Goal: Task Accomplishment & Management: Manage account settings

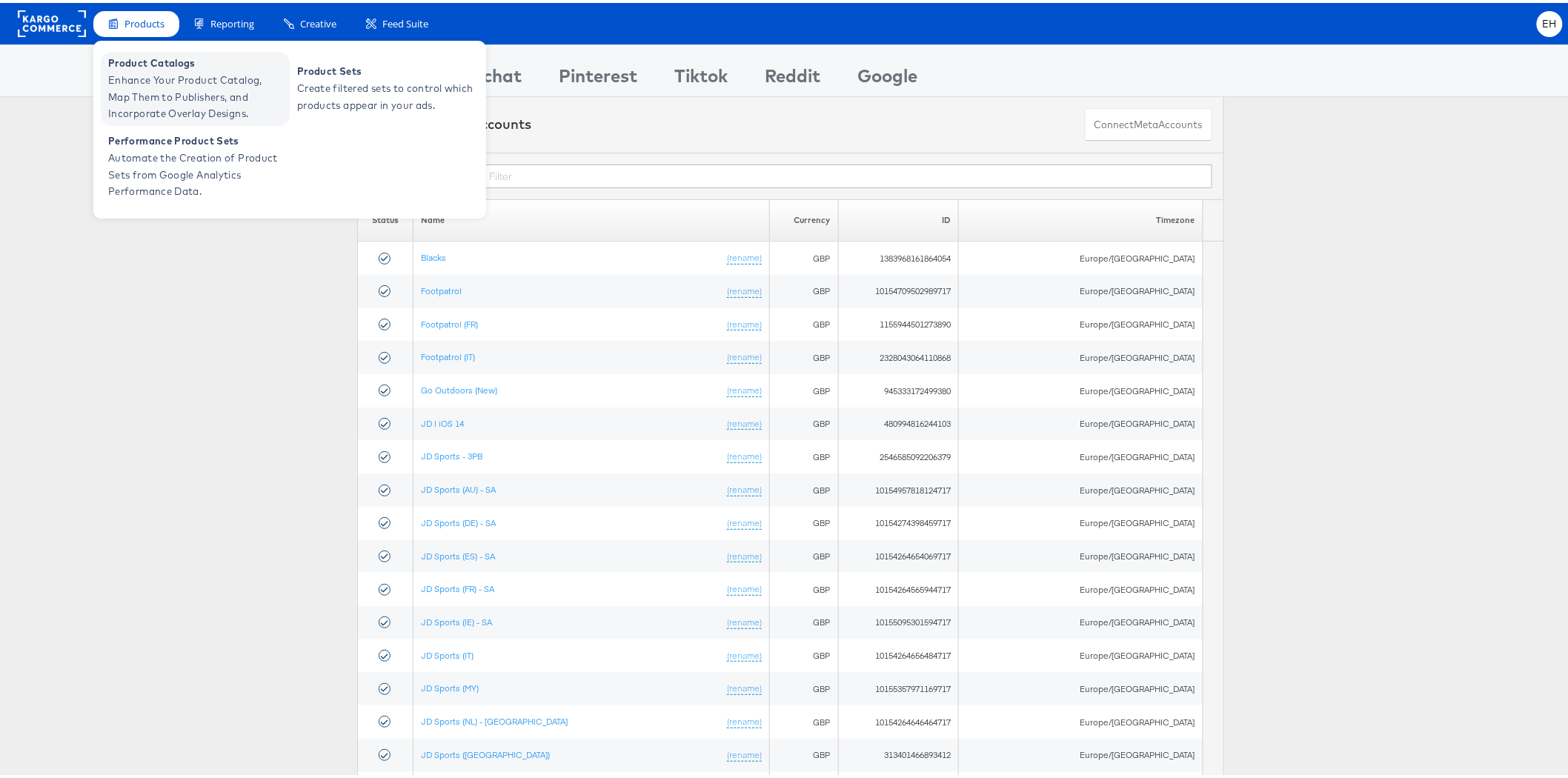
click at [146, 66] on span "Product Catalogs" at bounding box center [197, 59] width 178 height 17
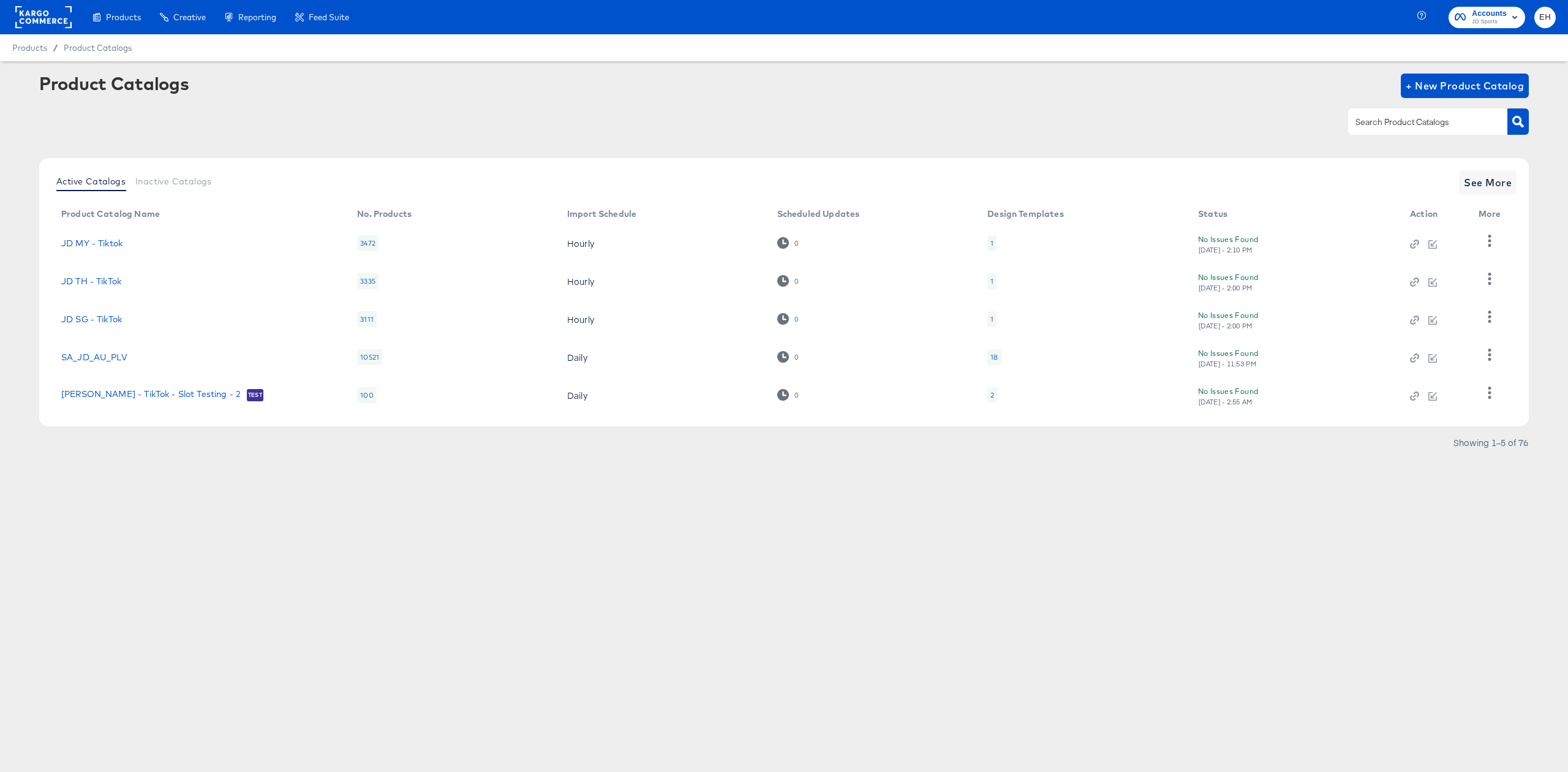
click at [1448, 130] on div at bounding box center [1427, 121] width 159 height 26
type input "siz"
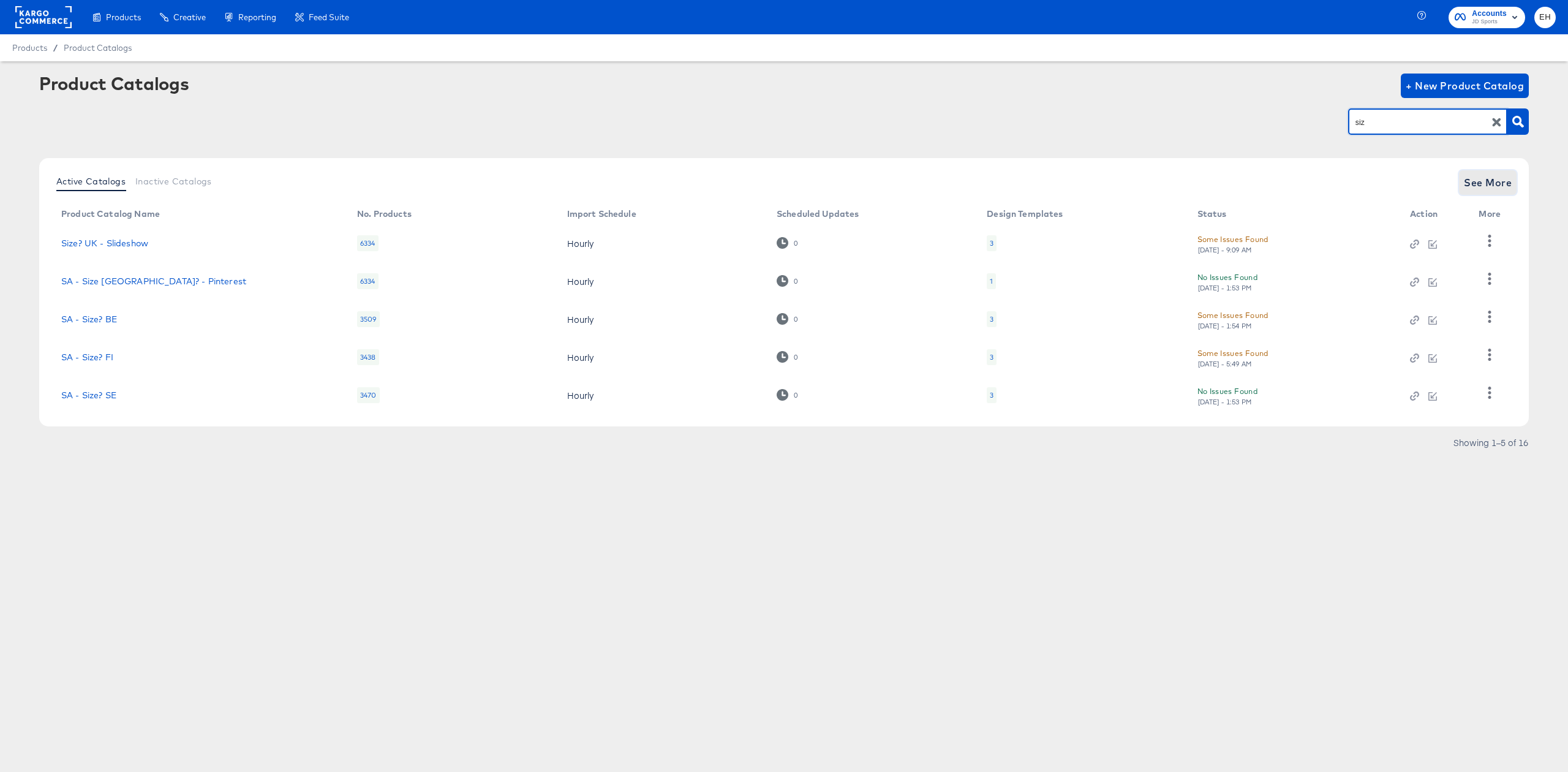
click at [1485, 183] on span "See More" at bounding box center [1487, 182] width 48 height 17
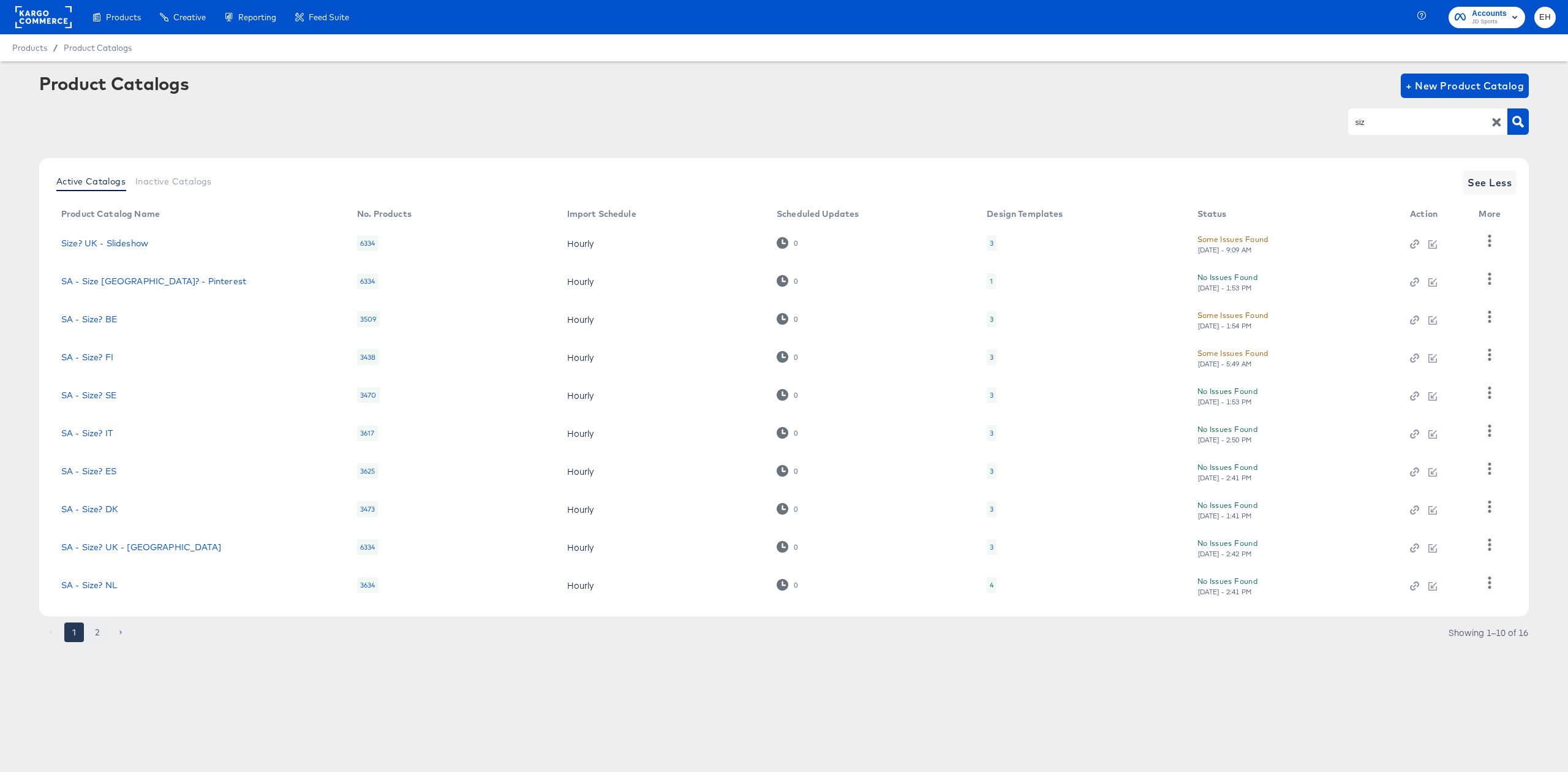
click at [100, 625] on button "2" at bounding box center [97, 632] width 20 height 20
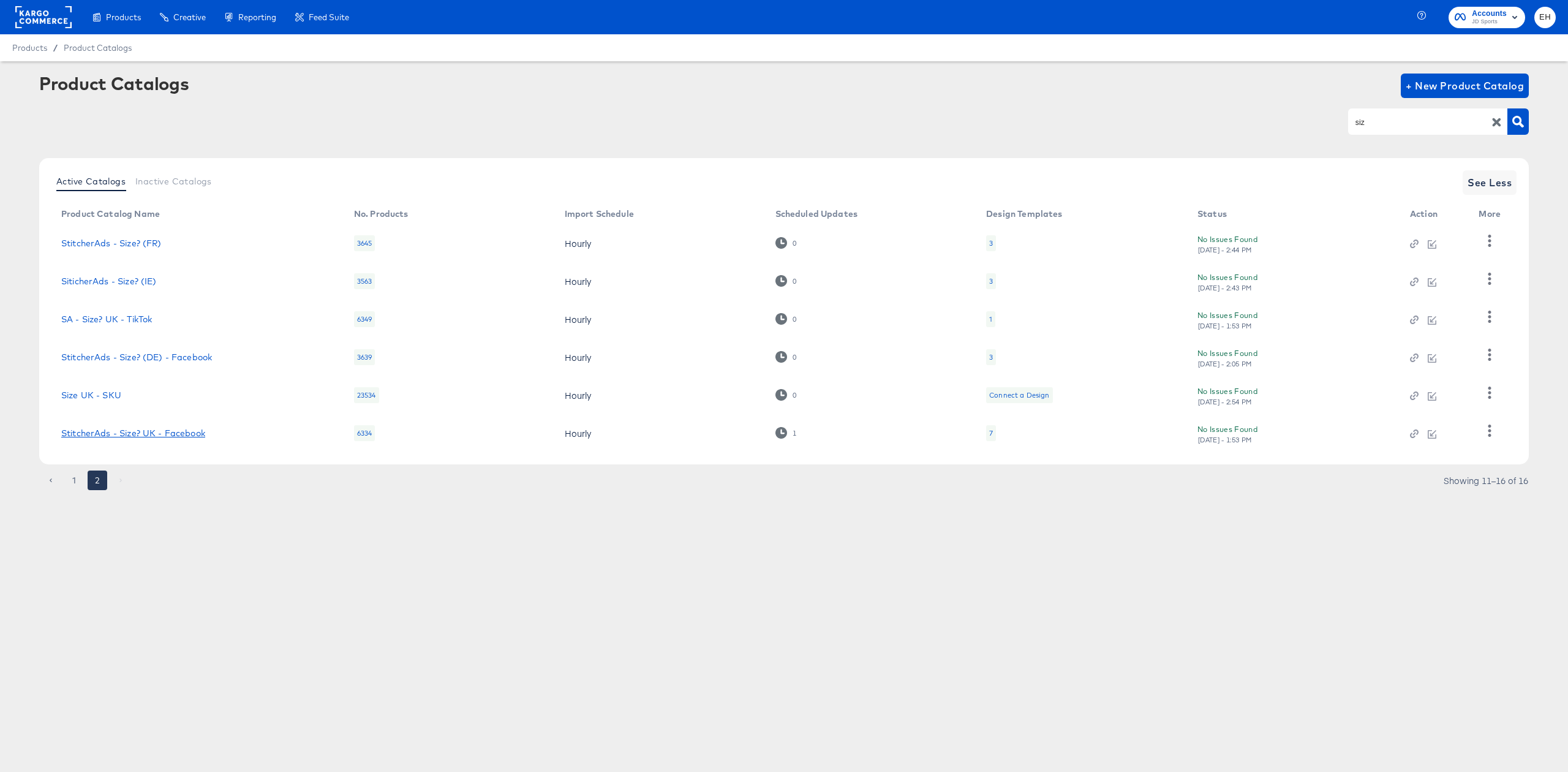
click at [147, 434] on link "StitcherAds - Size? UK - Facebook" at bounding box center [133, 433] width 144 height 10
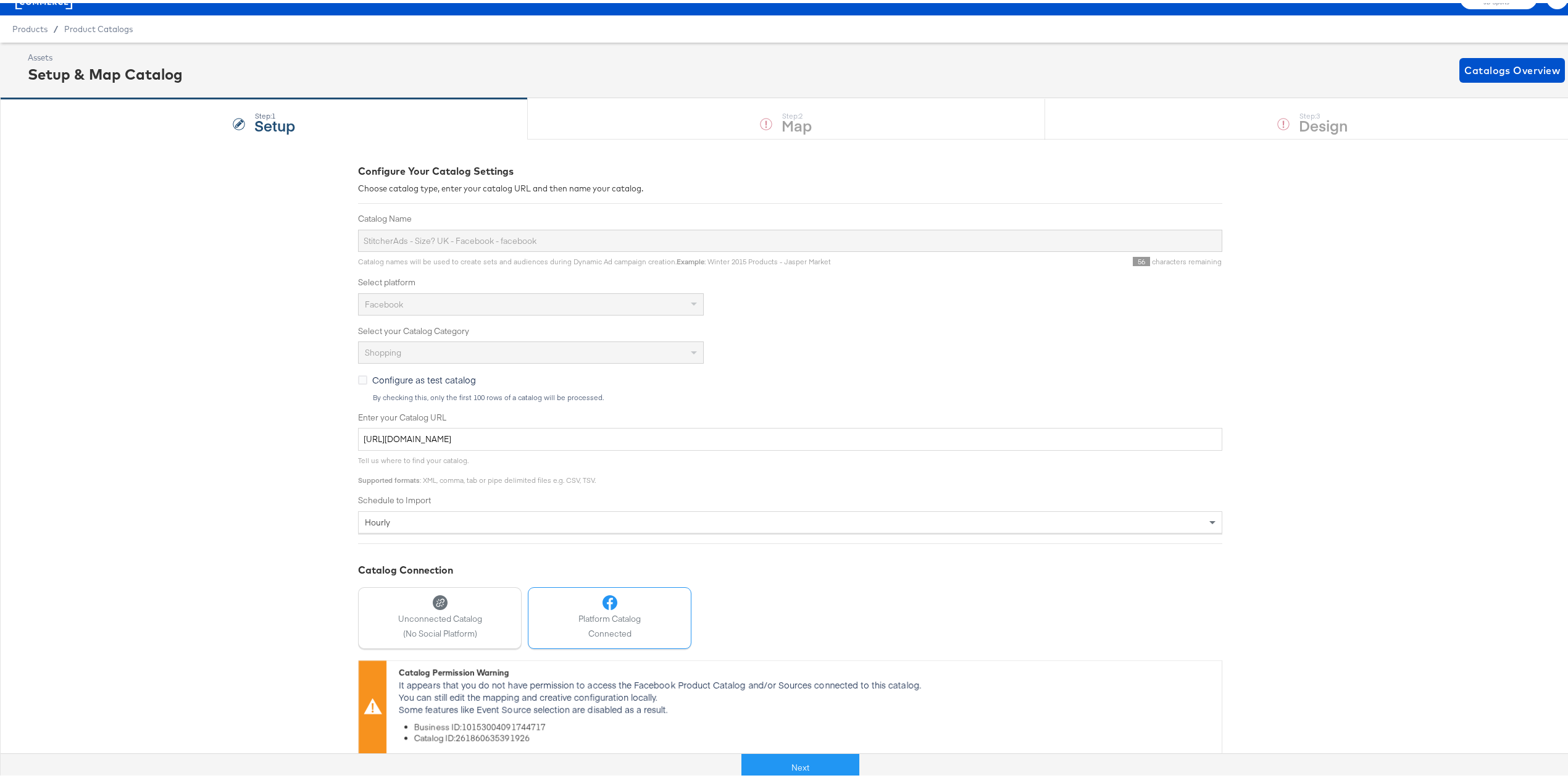
scroll to position [33, 0]
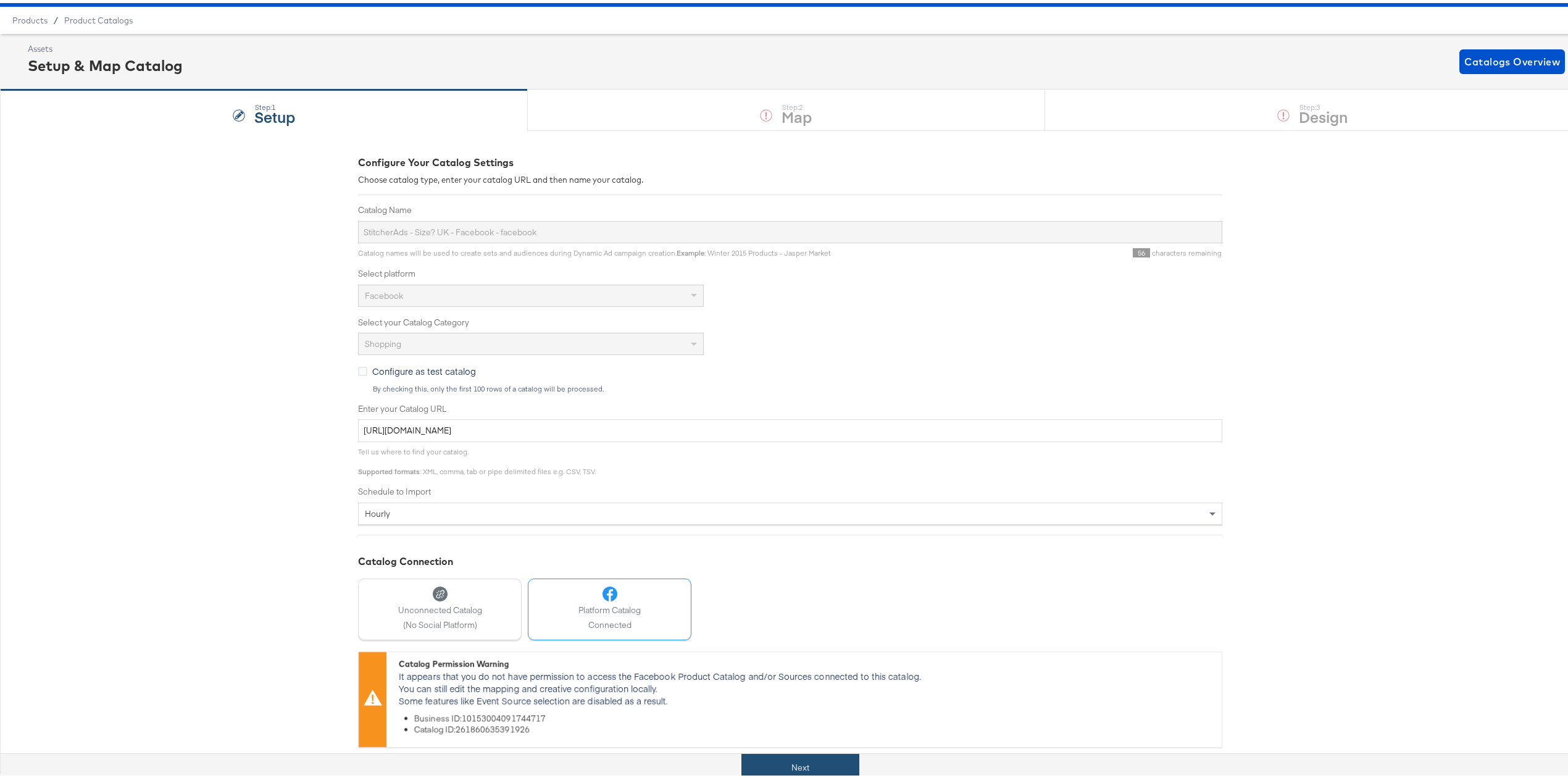
click at [826, 762] on button "Next" at bounding box center [800, 765] width 118 height 28
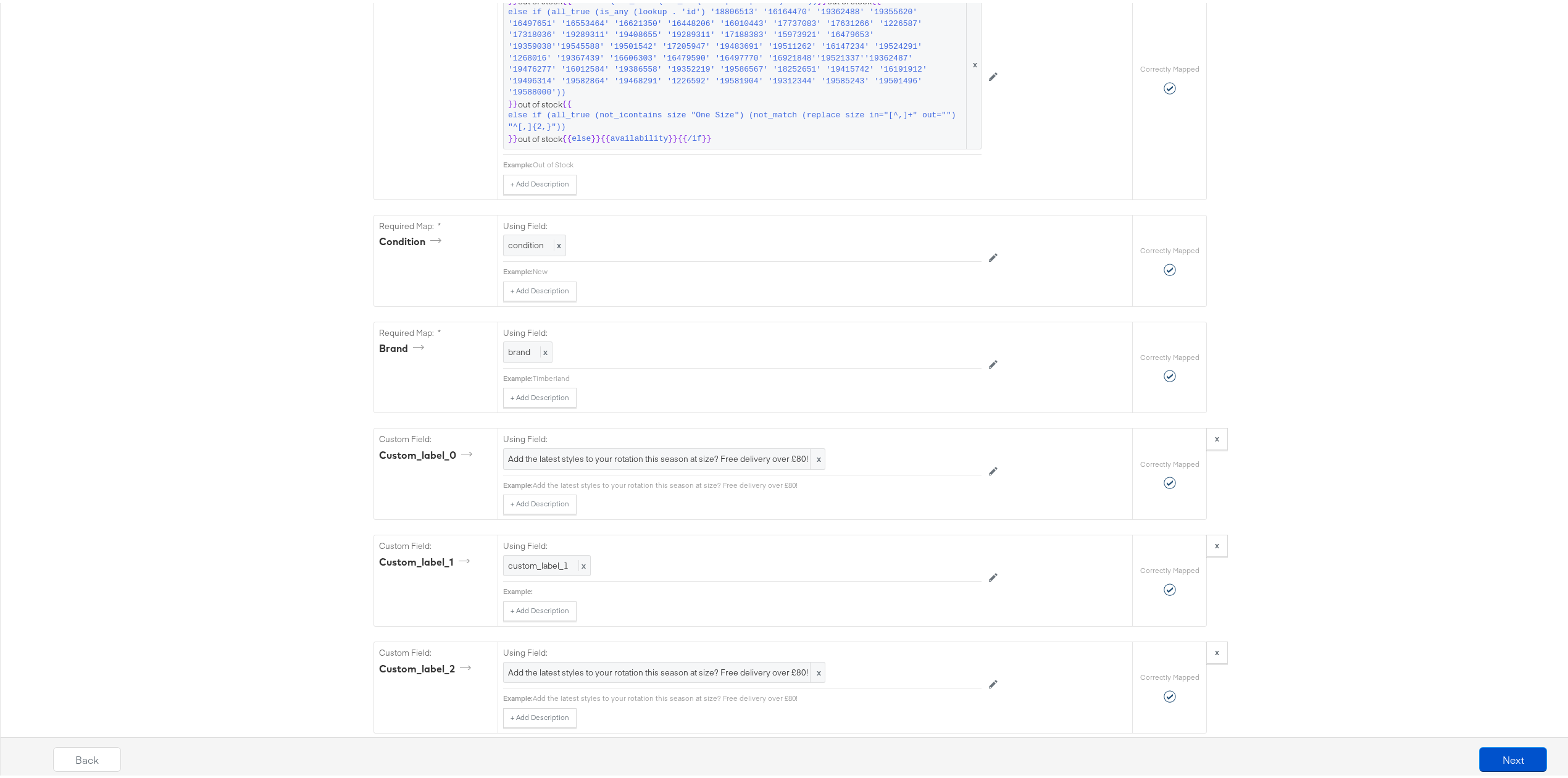
scroll to position [988, 0]
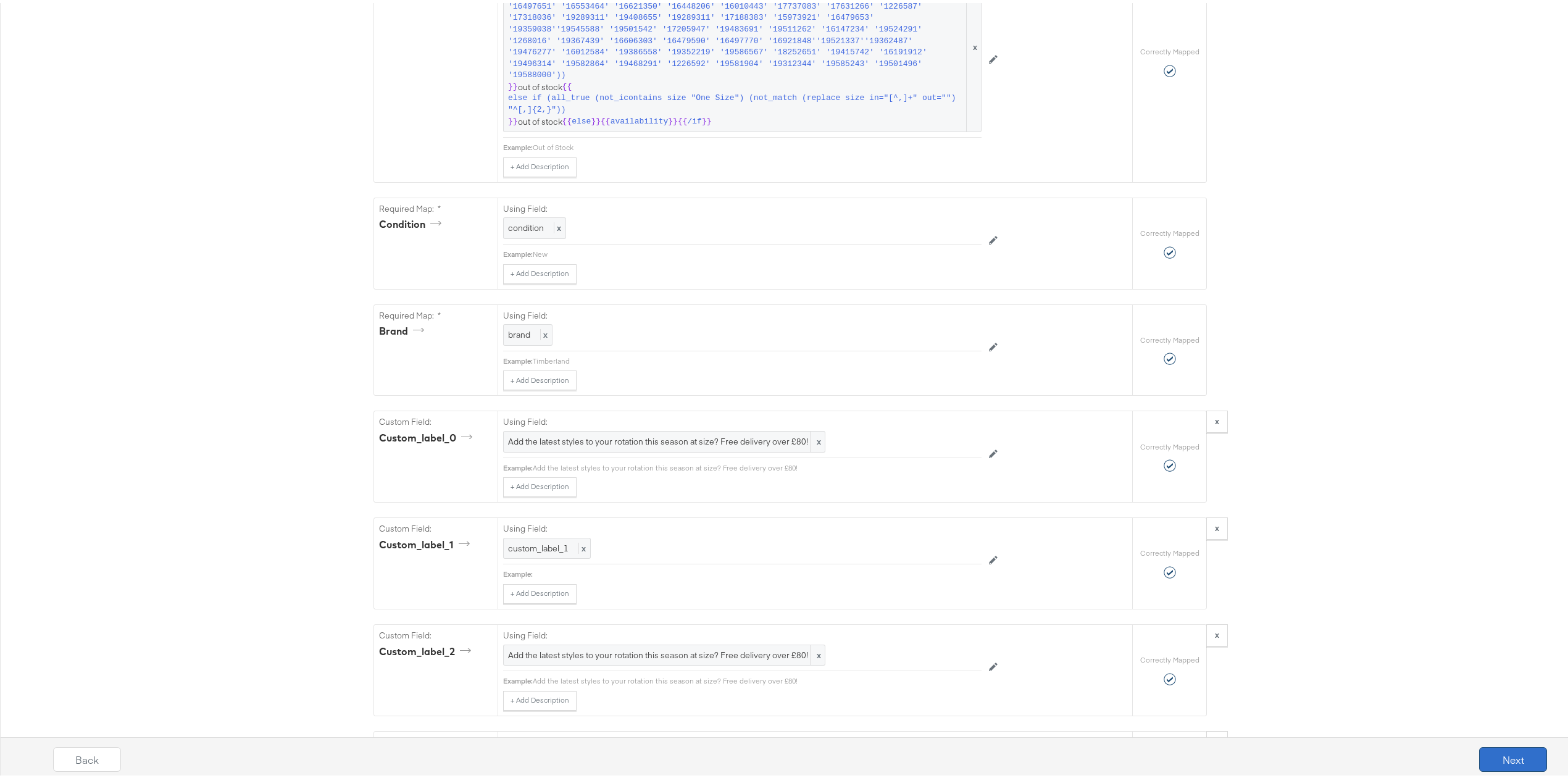
click at [1496, 745] on button "Next" at bounding box center [1513, 756] width 68 height 24
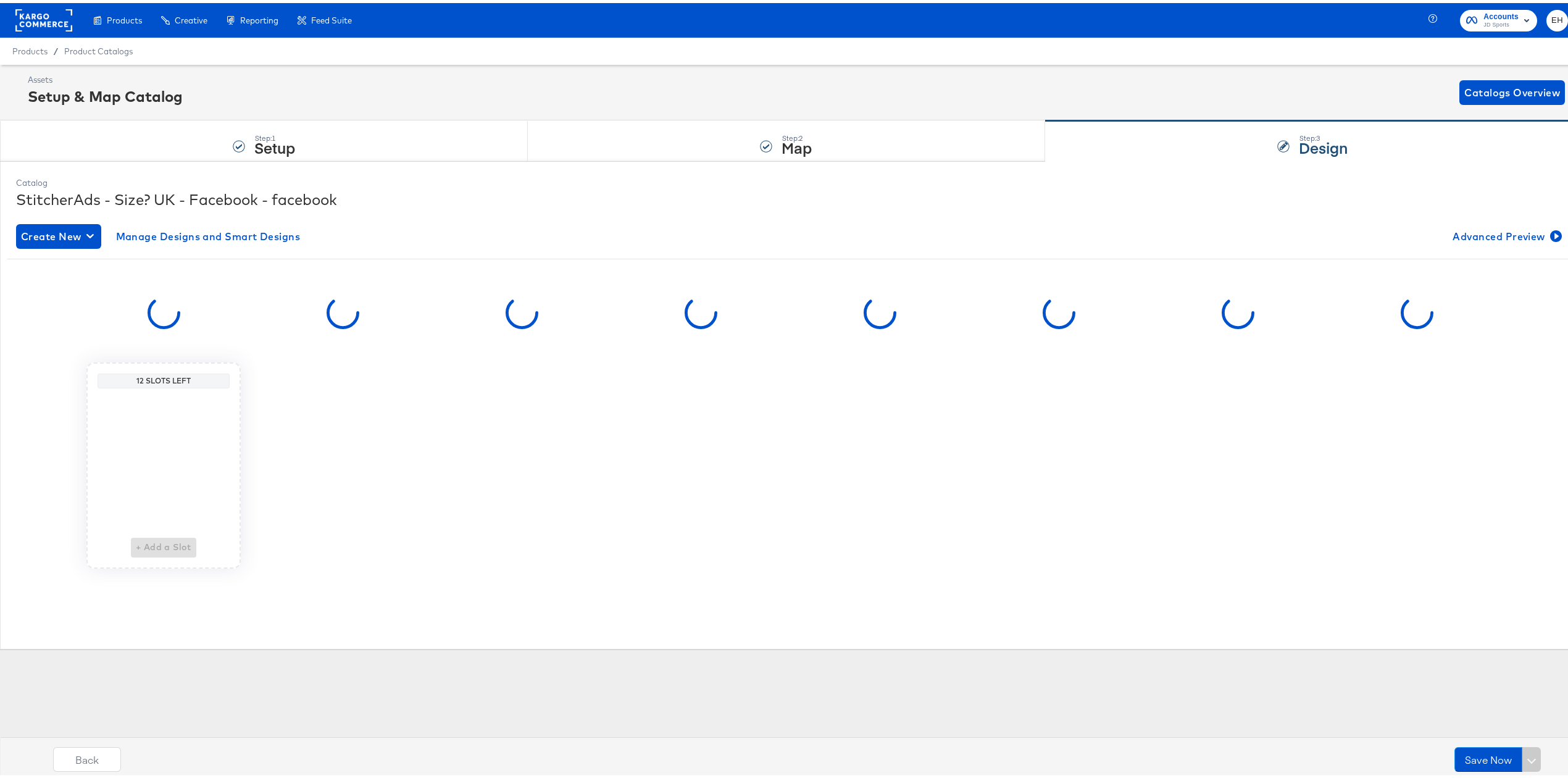
scroll to position [0, 0]
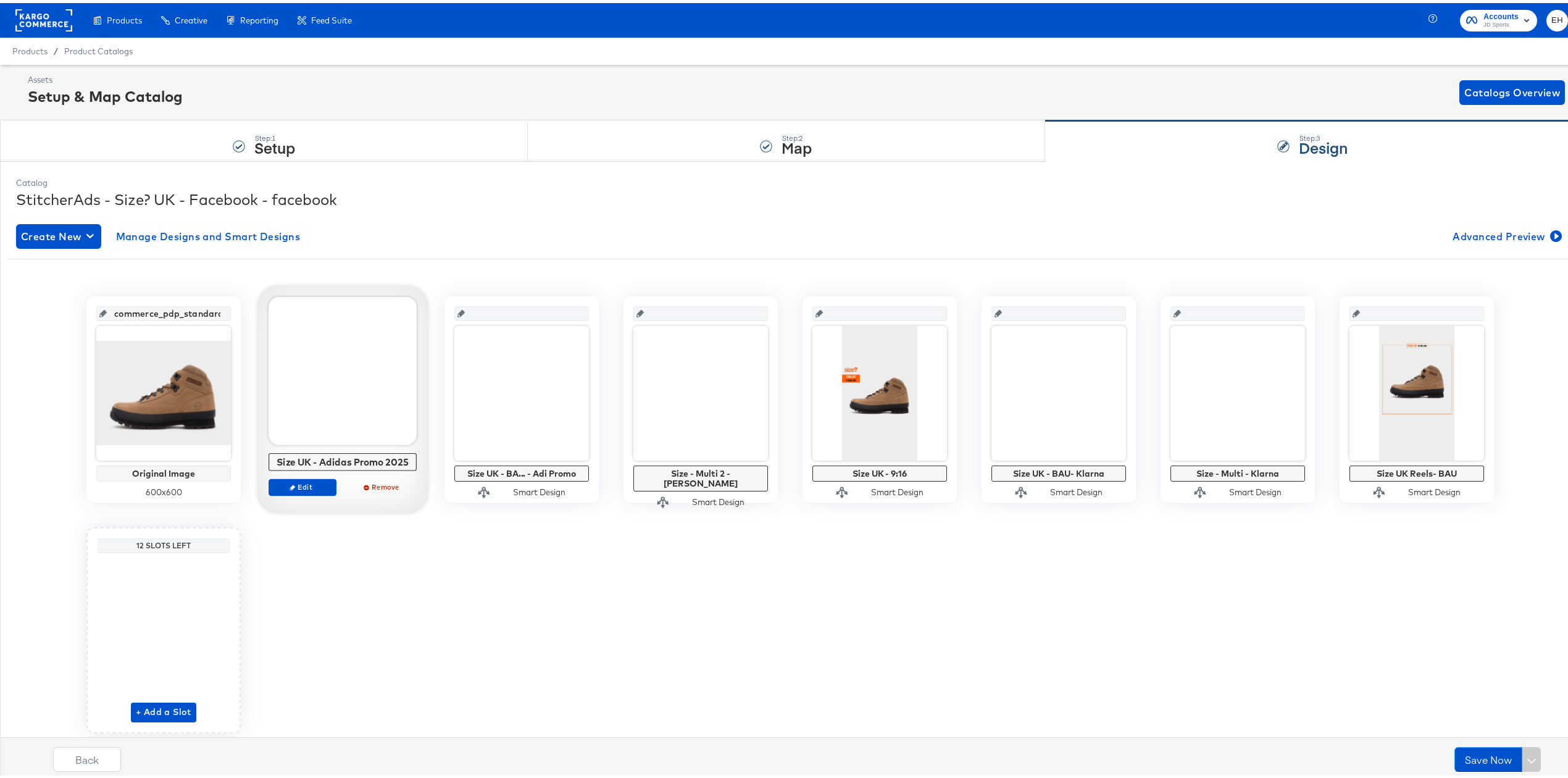
click at [1521, 757] on div "Save Now" at bounding box center [1497, 756] width 86 height 24
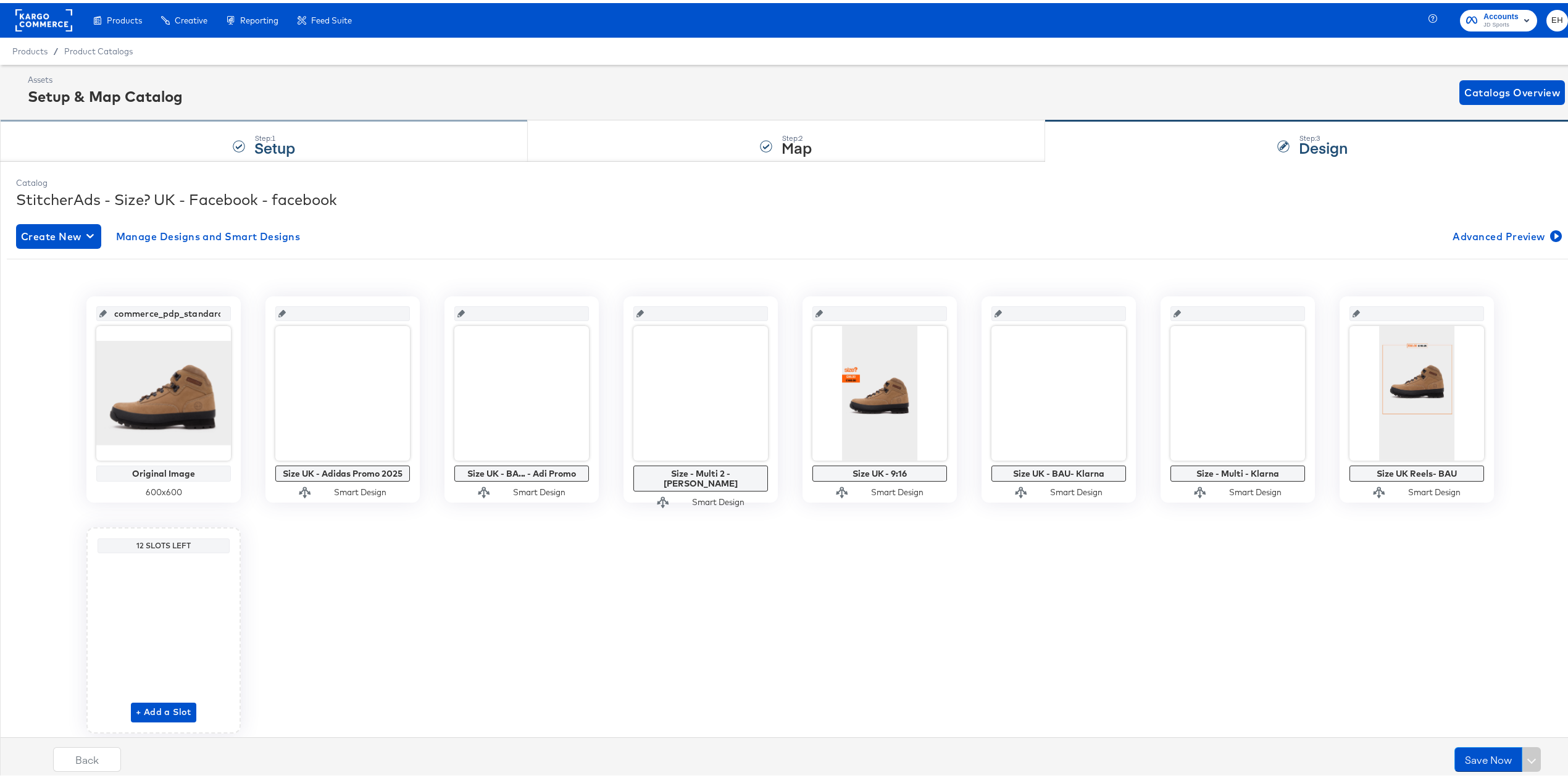
click at [354, 142] on div "Step: 1 Setup" at bounding box center [264, 138] width 528 height 41
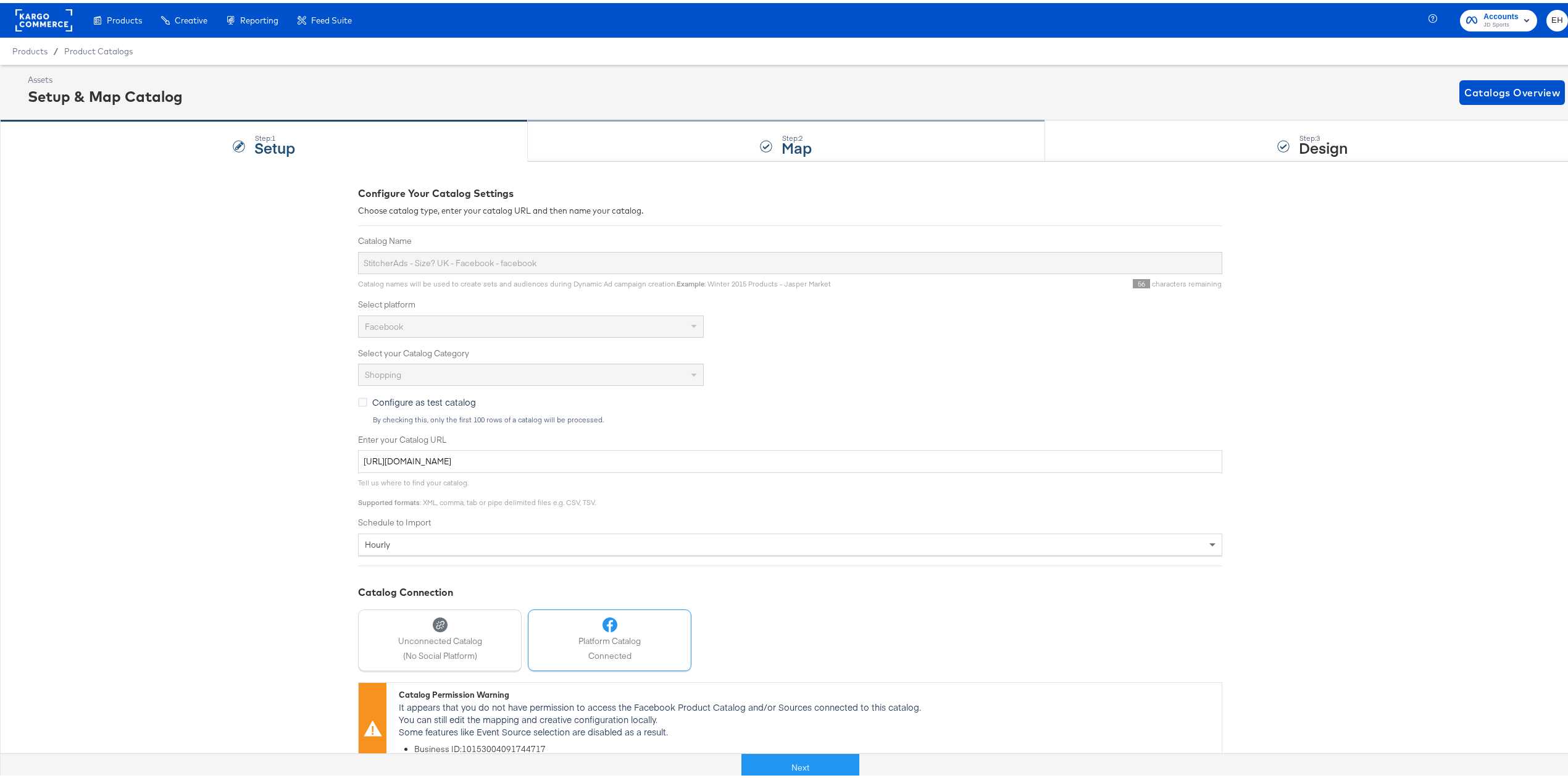
click at [730, 134] on div "Step: 2 Map" at bounding box center [785, 138] width 517 height 41
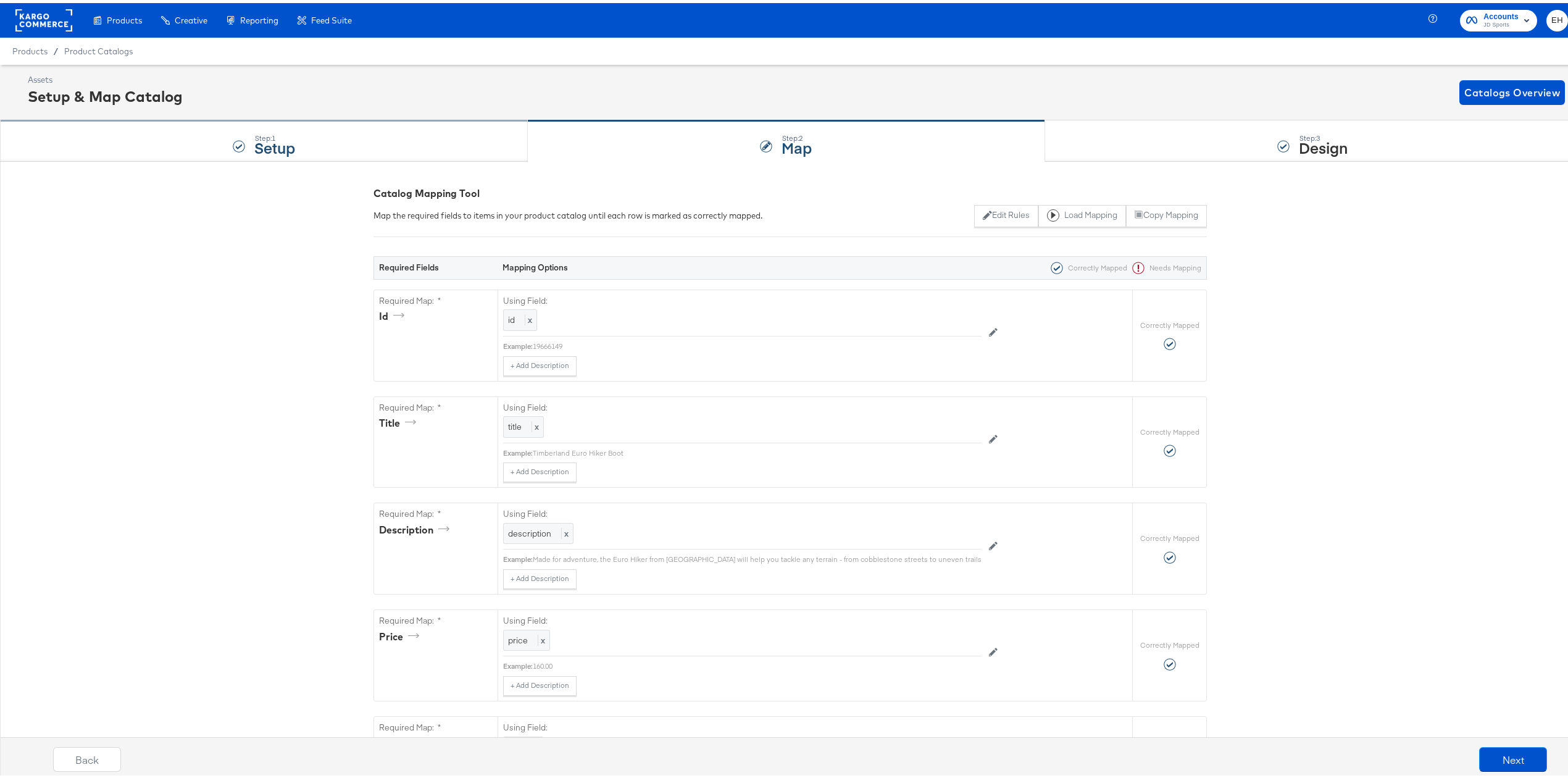
click at [364, 146] on div "Step: 1 Setup" at bounding box center [264, 138] width 528 height 41
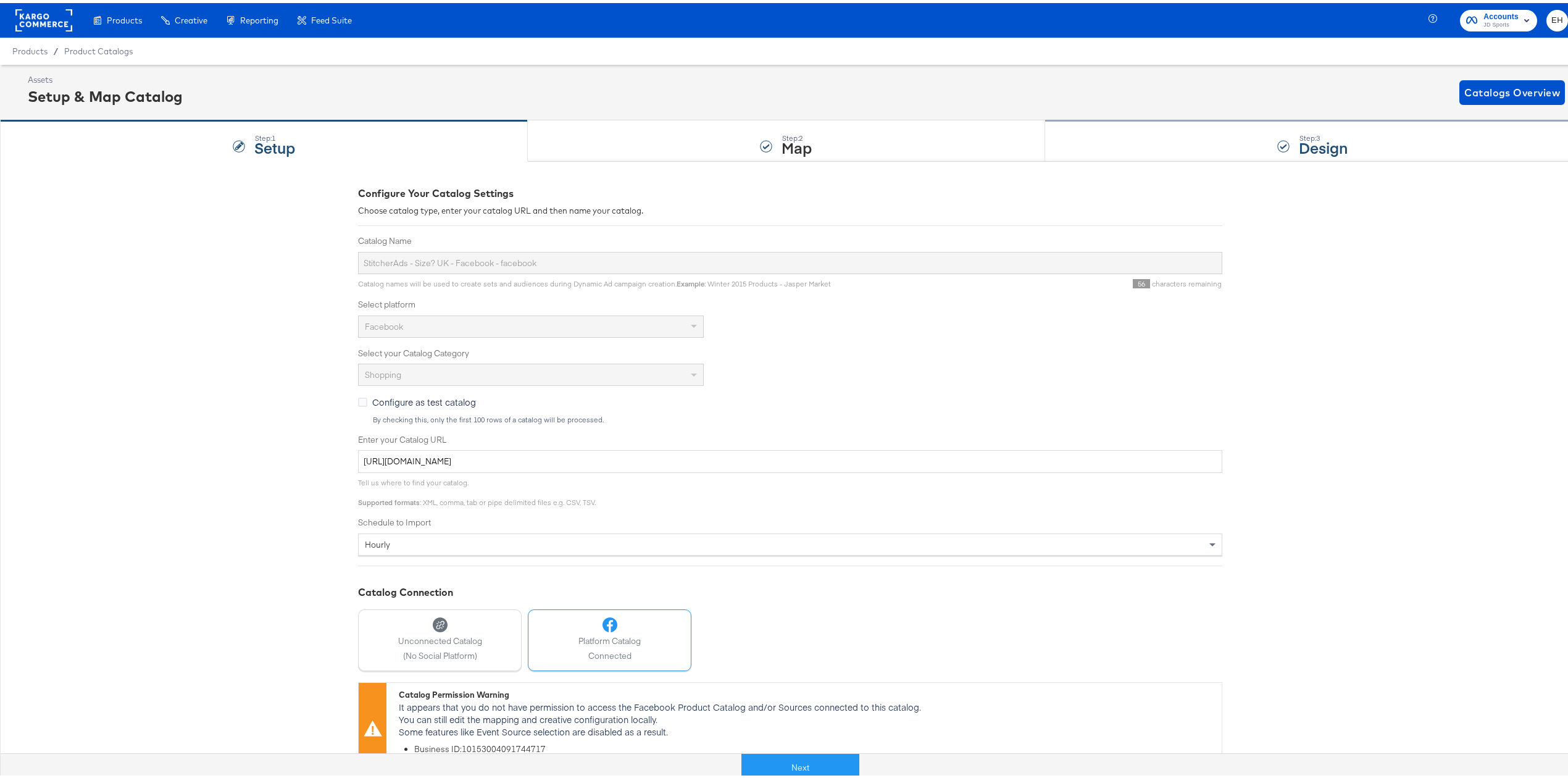
click at [1214, 154] on div "Step: 3 Design" at bounding box center [1313, 138] width 535 height 41
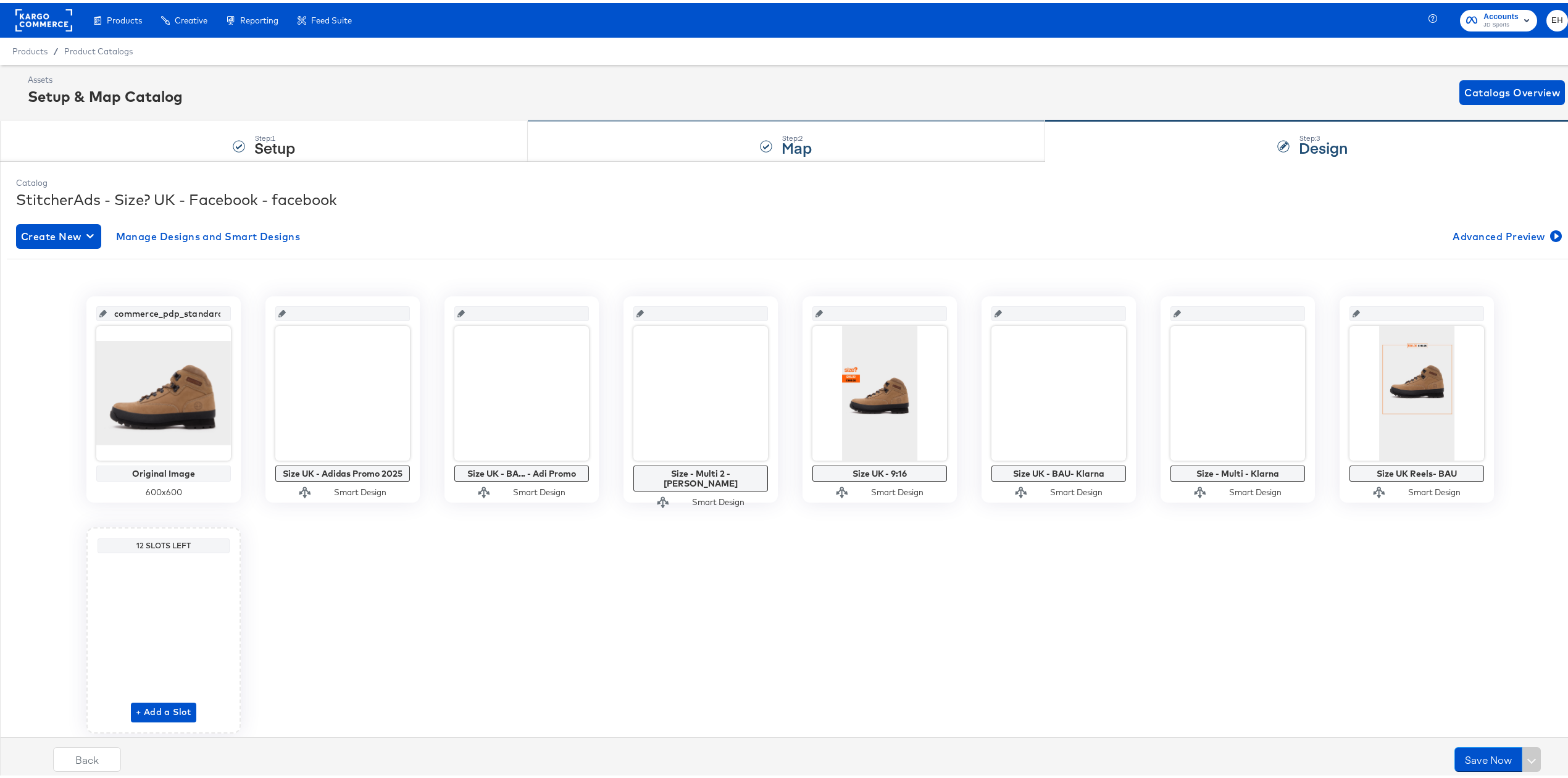
click at [635, 126] on div "Step: 2 Map" at bounding box center [785, 138] width 517 height 41
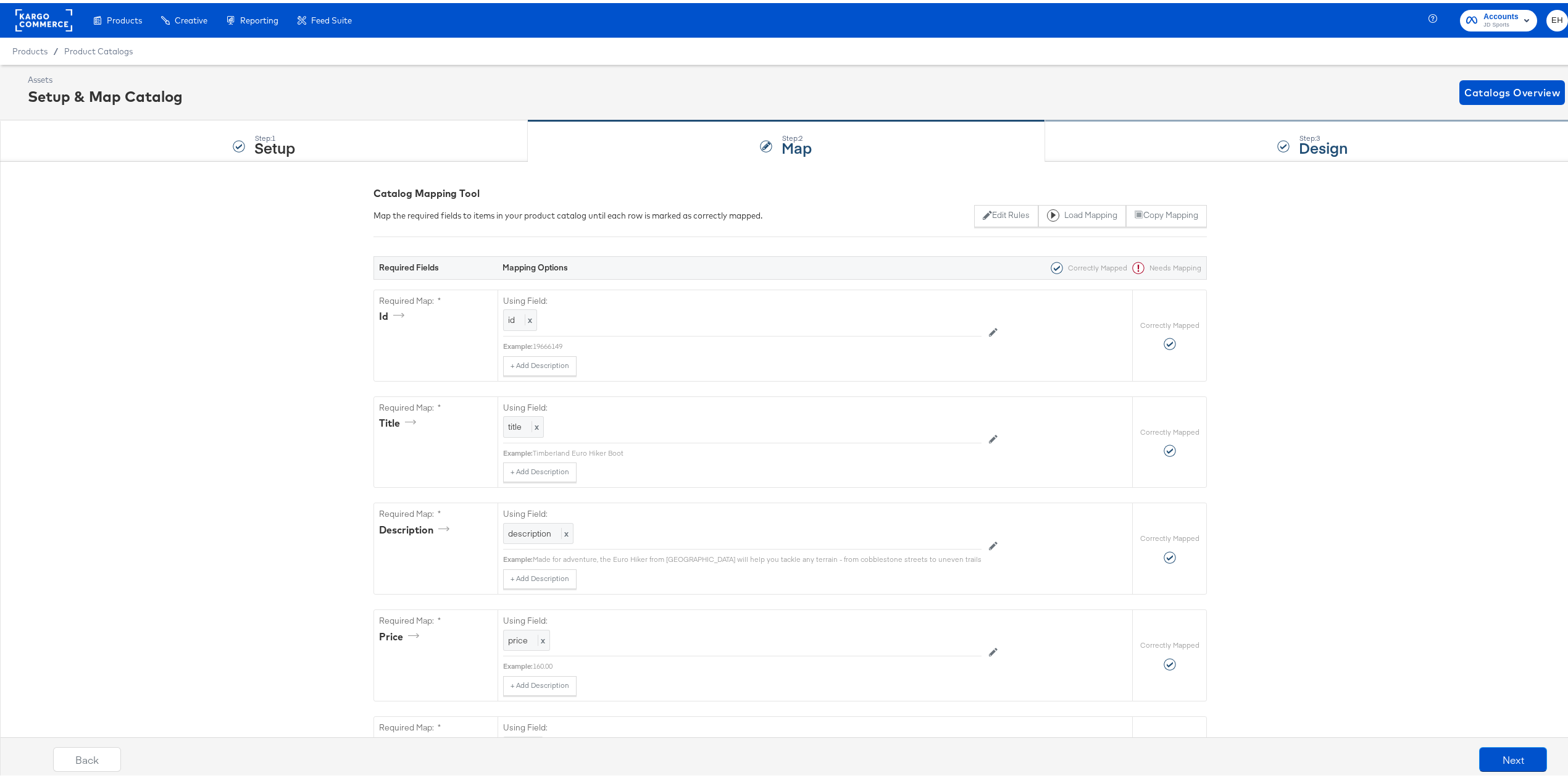
click at [1393, 152] on div "Step: 3 Design" at bounding box center [1313, 138] width 535 height 41
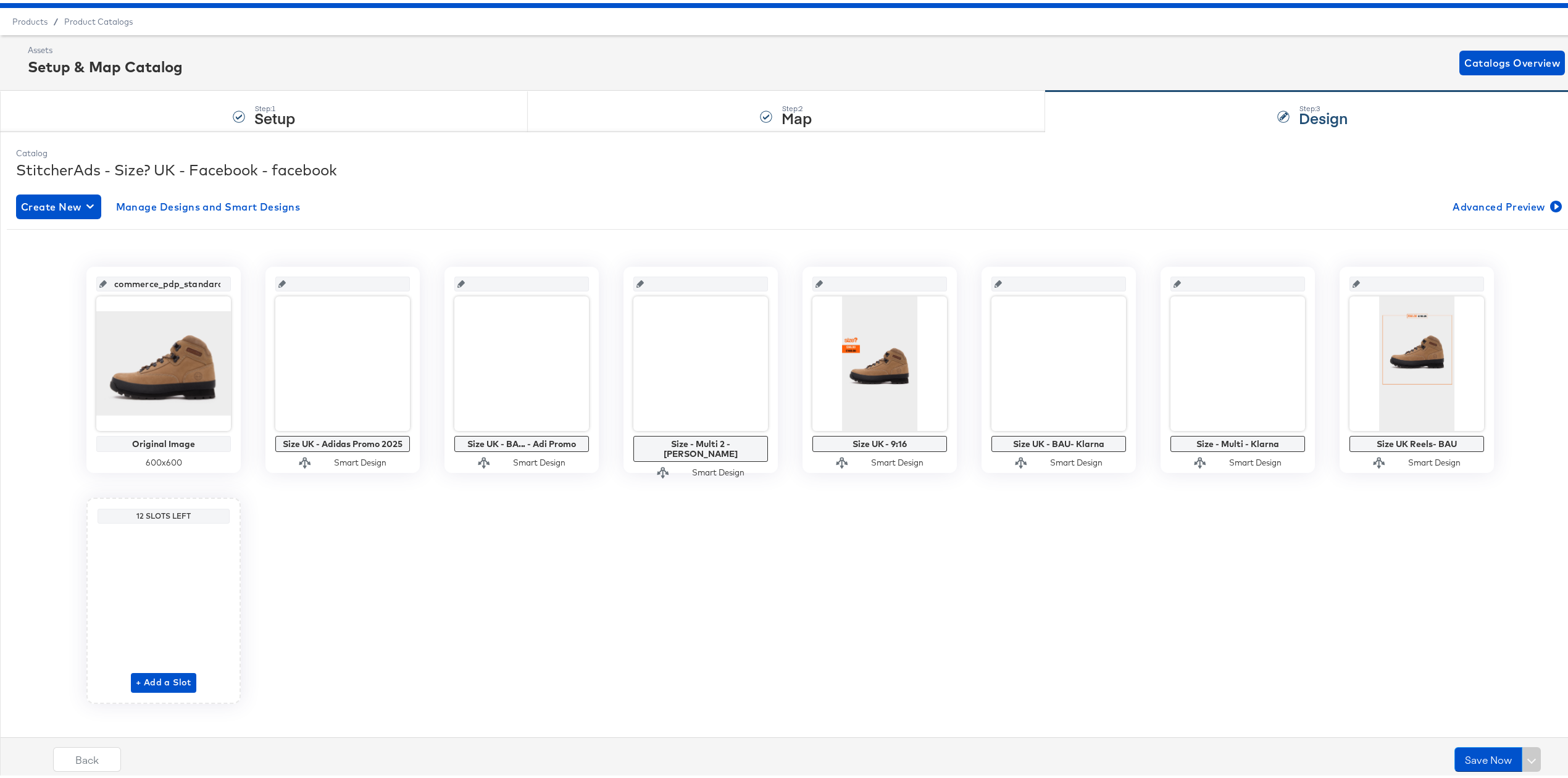
scroll to position [43, 0]
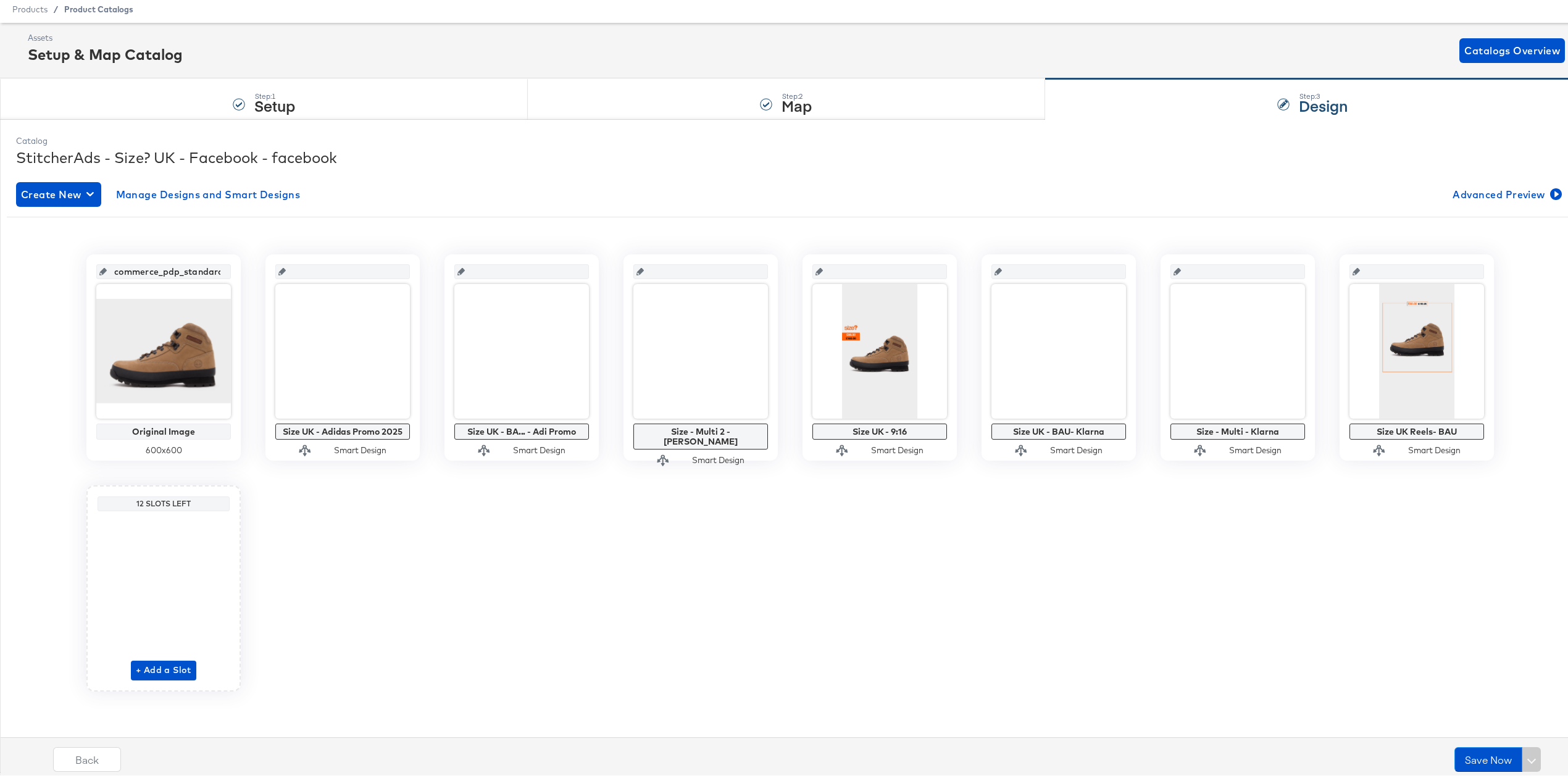
click at [69, 7] on span "Product Catalogs" at bounding box center [99, 6] width 69 height 10
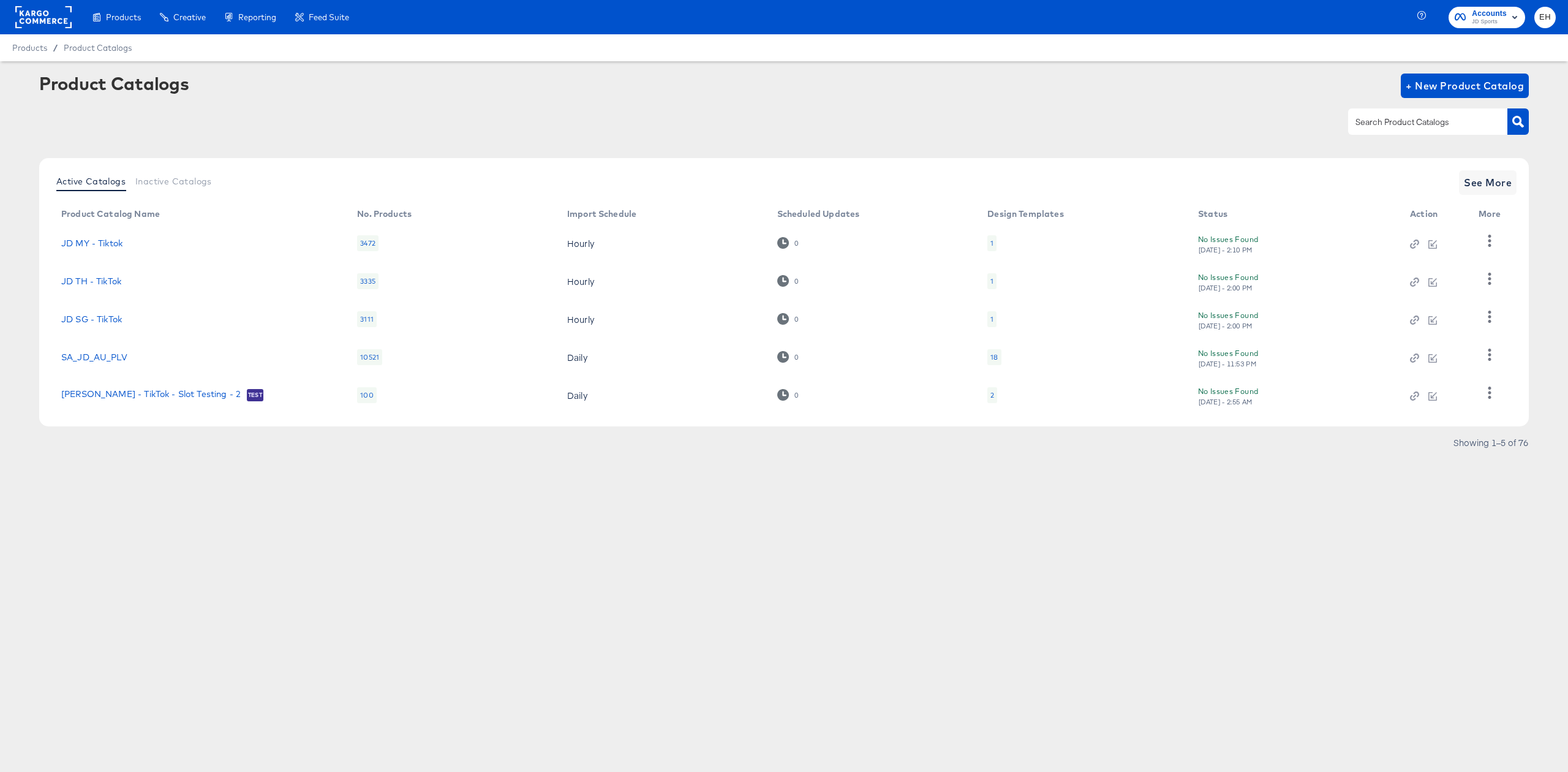
click at [1393, 131] on div at bounding box center [1427, 121] width 159 height 26
type input "size"
click at [1510, 177] on span "See More" at bounding box center [1487, 182] width 48 height 17
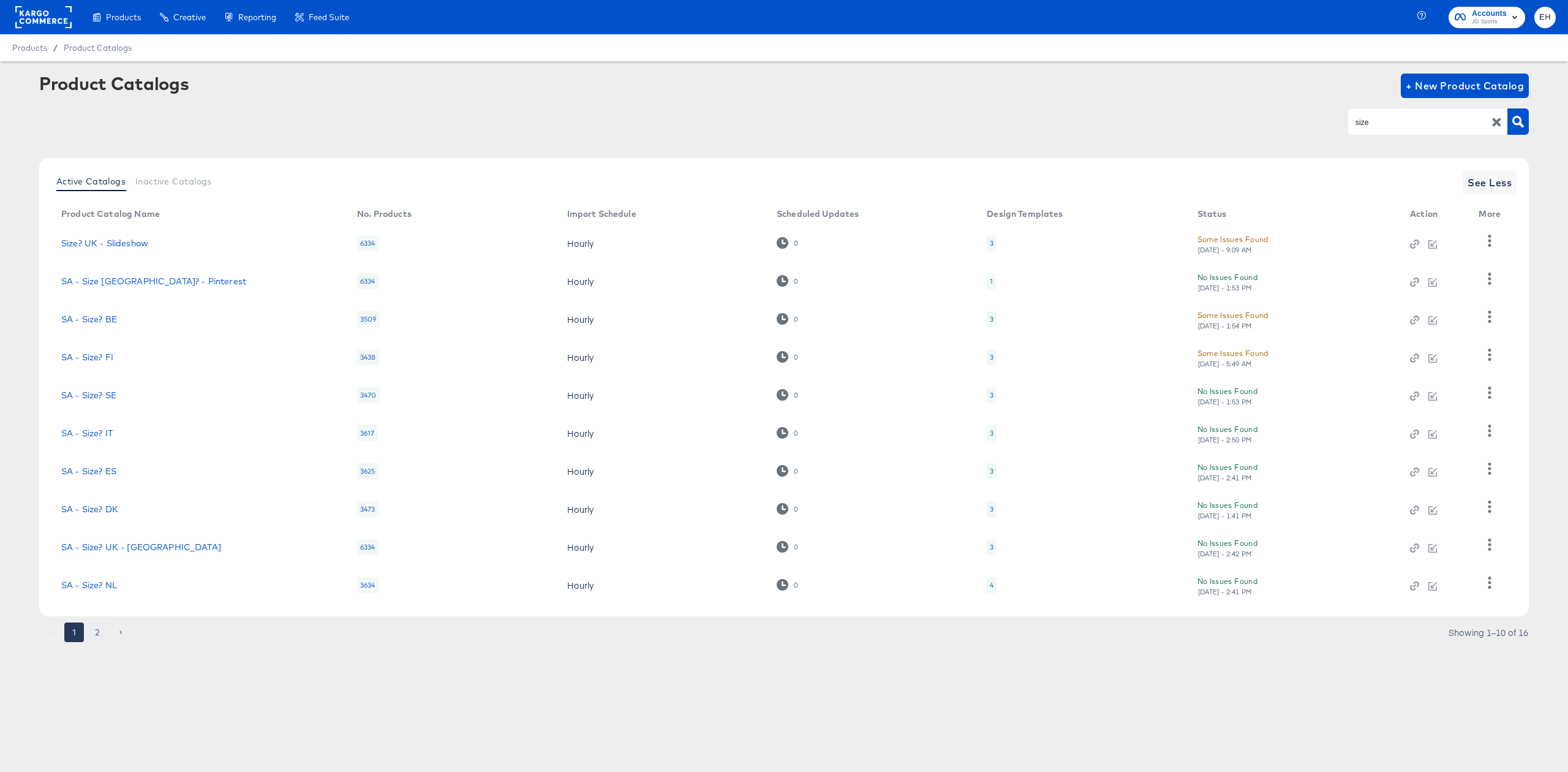
click at [95, 639] on button "2" at bounding box center [97, 632] width 20 height 20
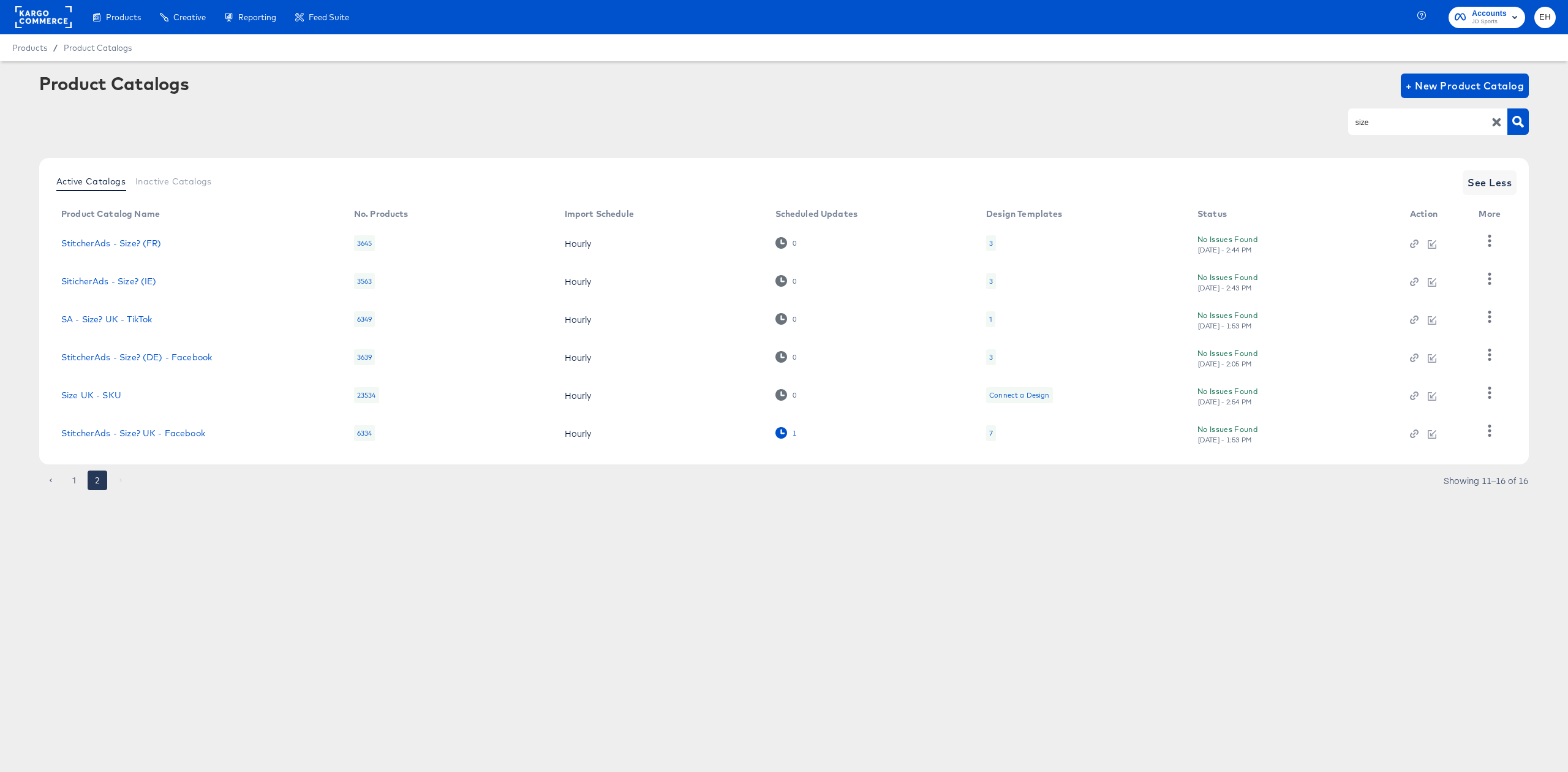
click at [787, 432] on div "1" at bounding box center [786, 433] width 21 height 12
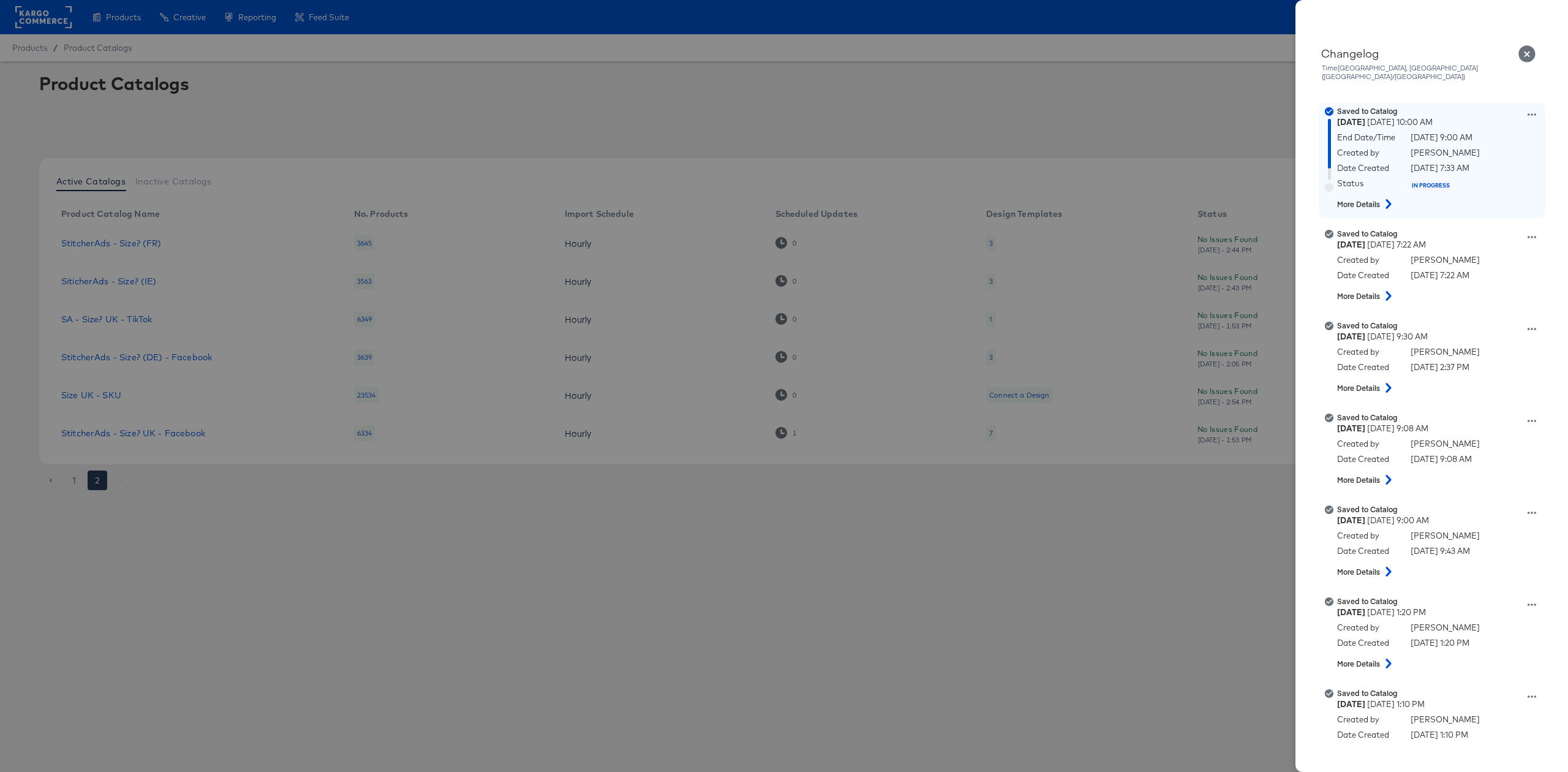
click at [1528, 110] on icon at bounding box center [1532, 114] width 9 height 9
click at [1456, 136] on button "Edit scheduled version" at bounding box center [1474, 145] width 122 height 18
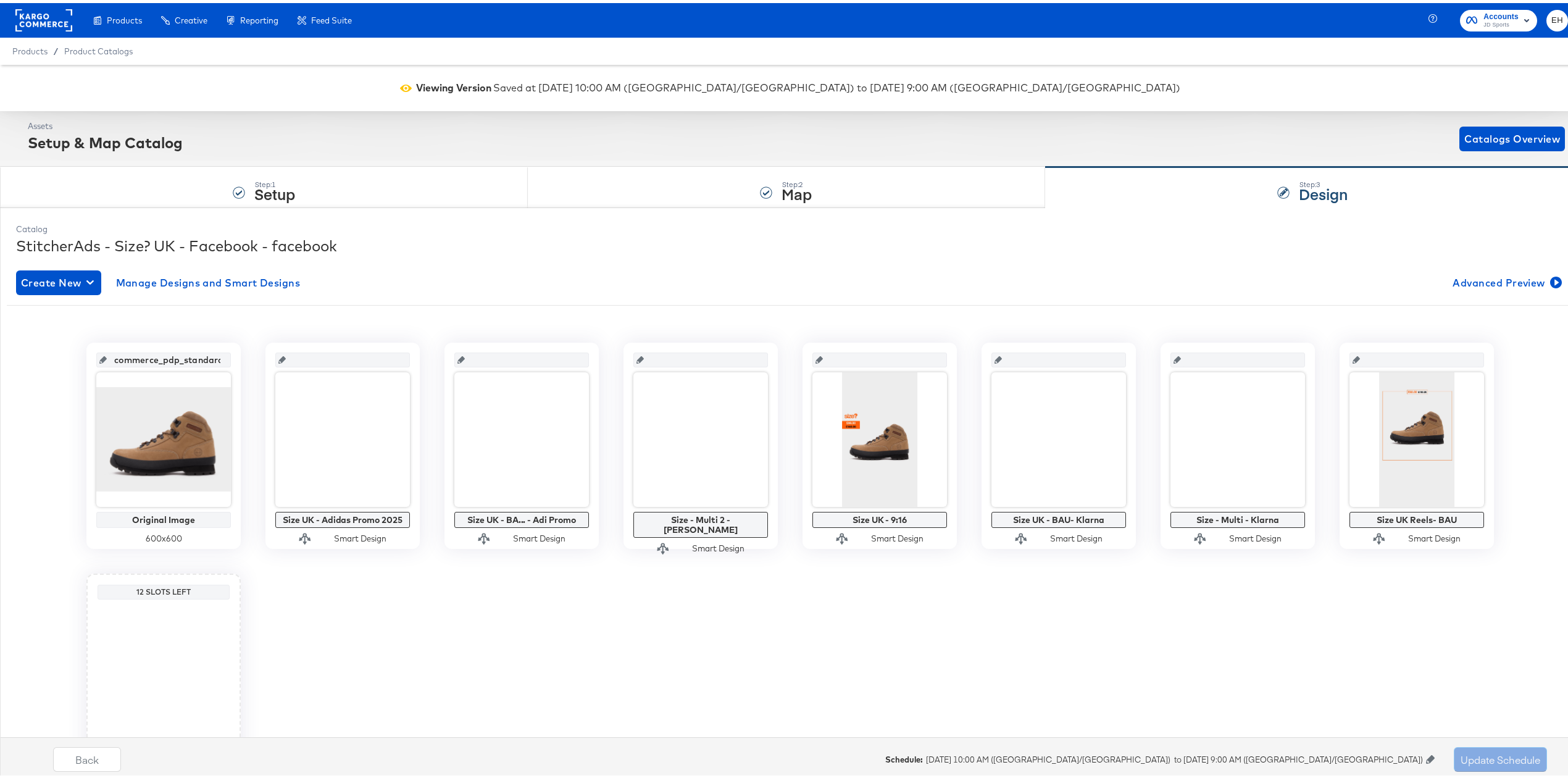
click at [1426, 757] on icon at bounding box center [1431, 757] width 9 height 9
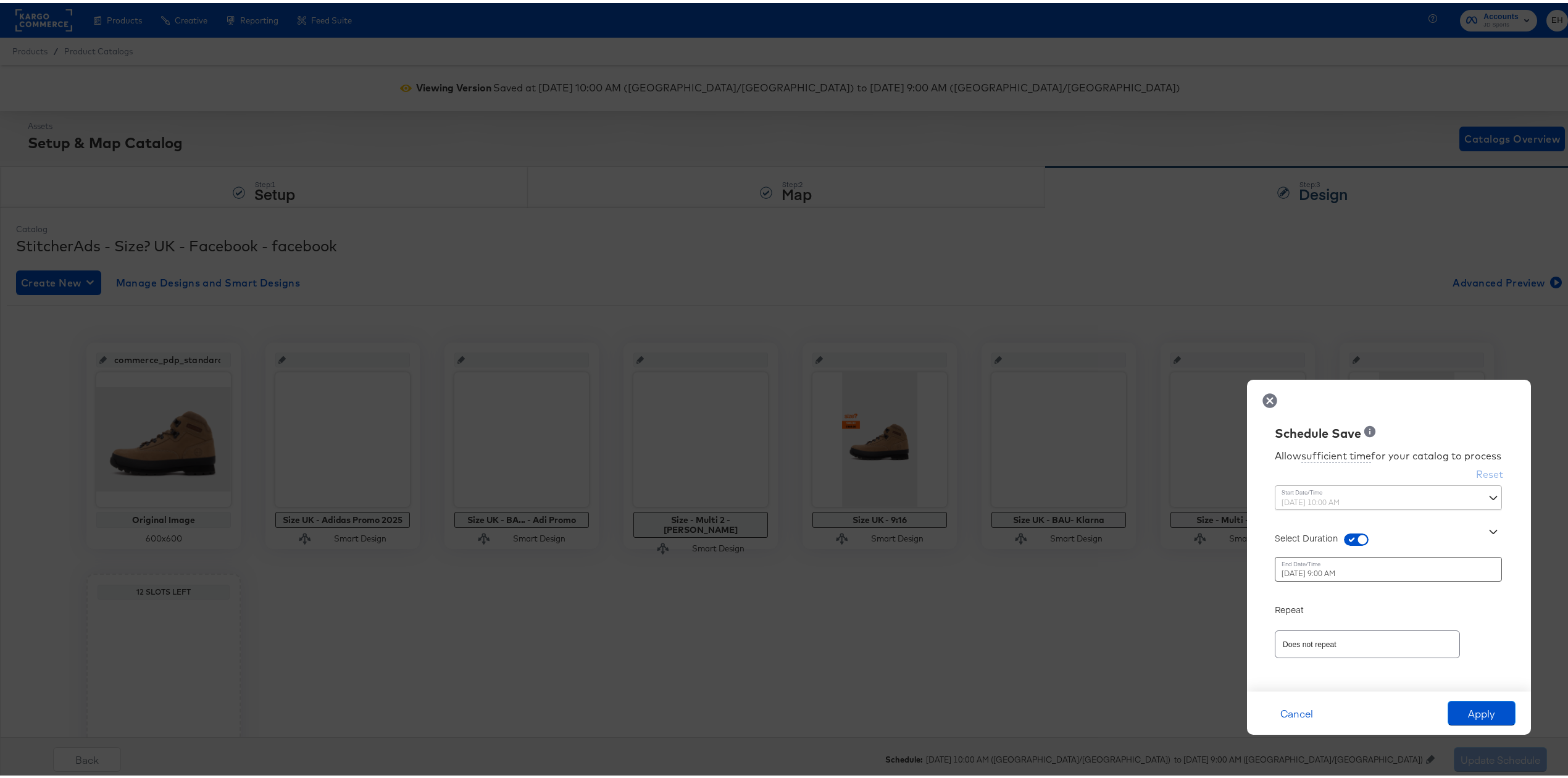
click at [1366, 571] on div "[DATE] 9:00 AM ‹ [DATE] › Su Mo Tu We Th Fr Sa 27 28 29 30 31 1 2 3 4 5 6 7 8 9…" at bounding box center [1358, 565] width 167 height 24
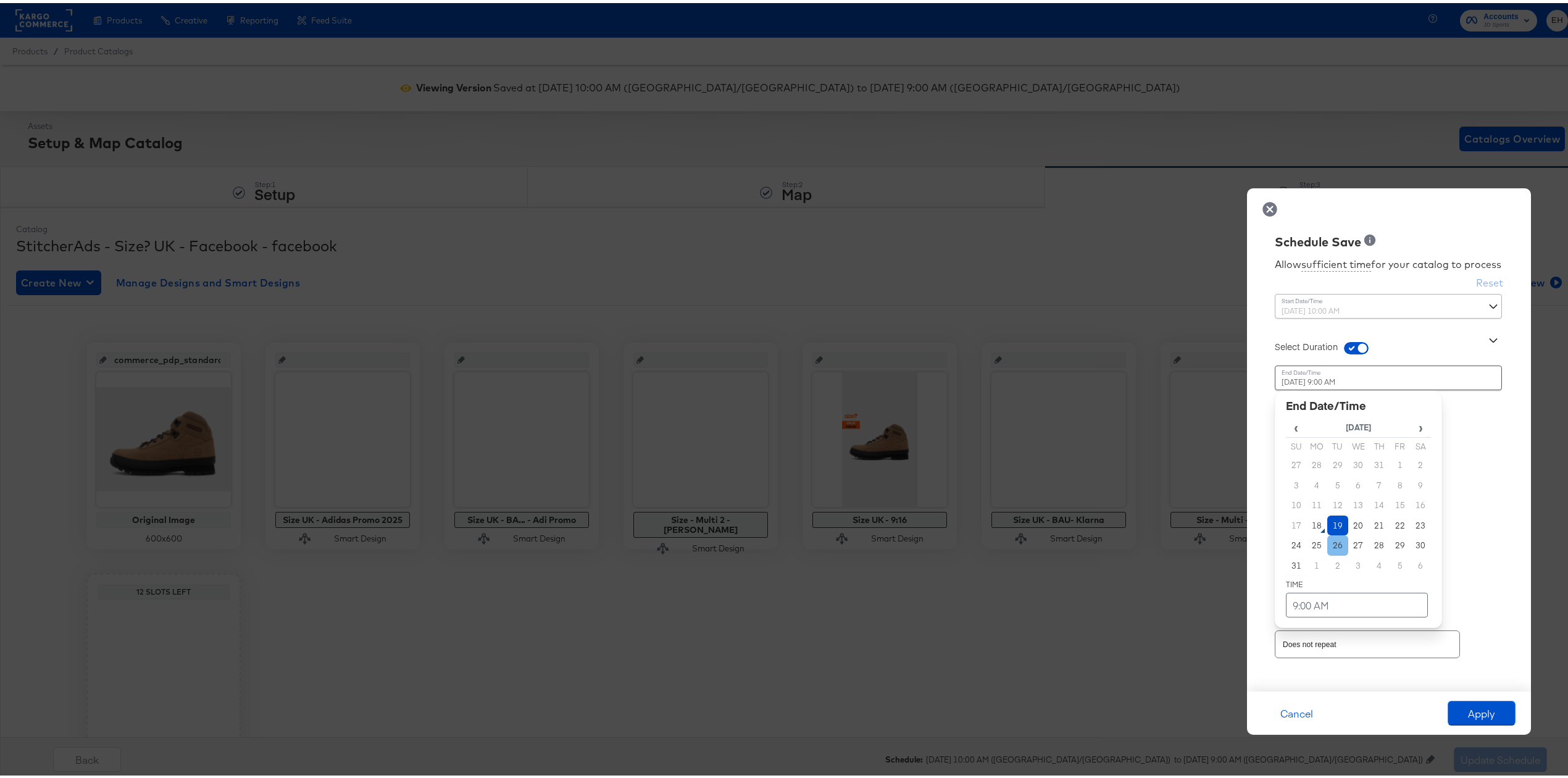
click at [1327, 543] on td "26" at bounding box center [1337, 542] width 21 height 21
type input "[DATE] 9:00 AM"
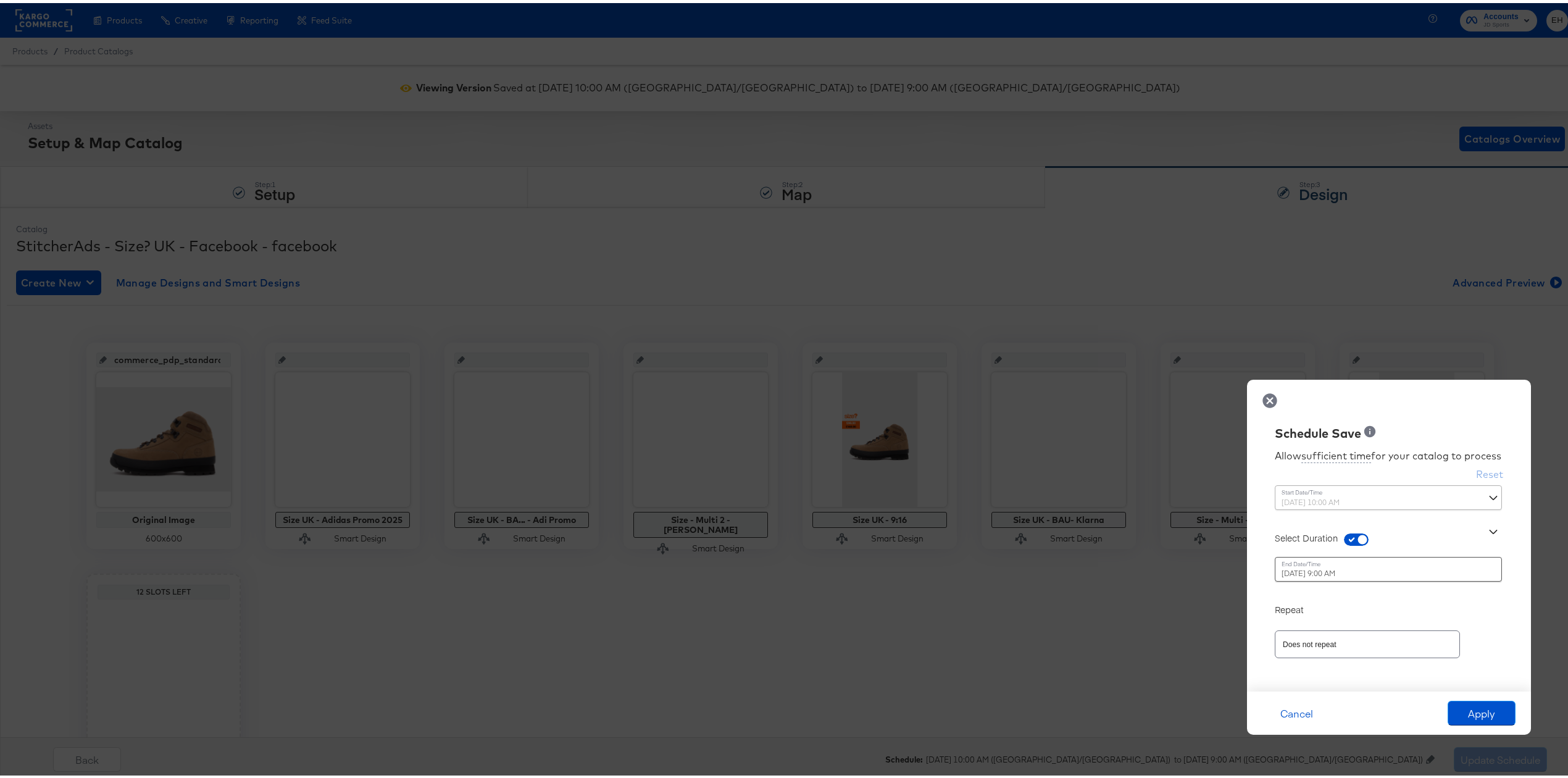
click at [1490, 589] on div "Repeat" at bounding box center [1388, 599] width 228 height 24
click at [1470, 714] on button "Apply" at bounding box center [1482, 709] width 68 height 24
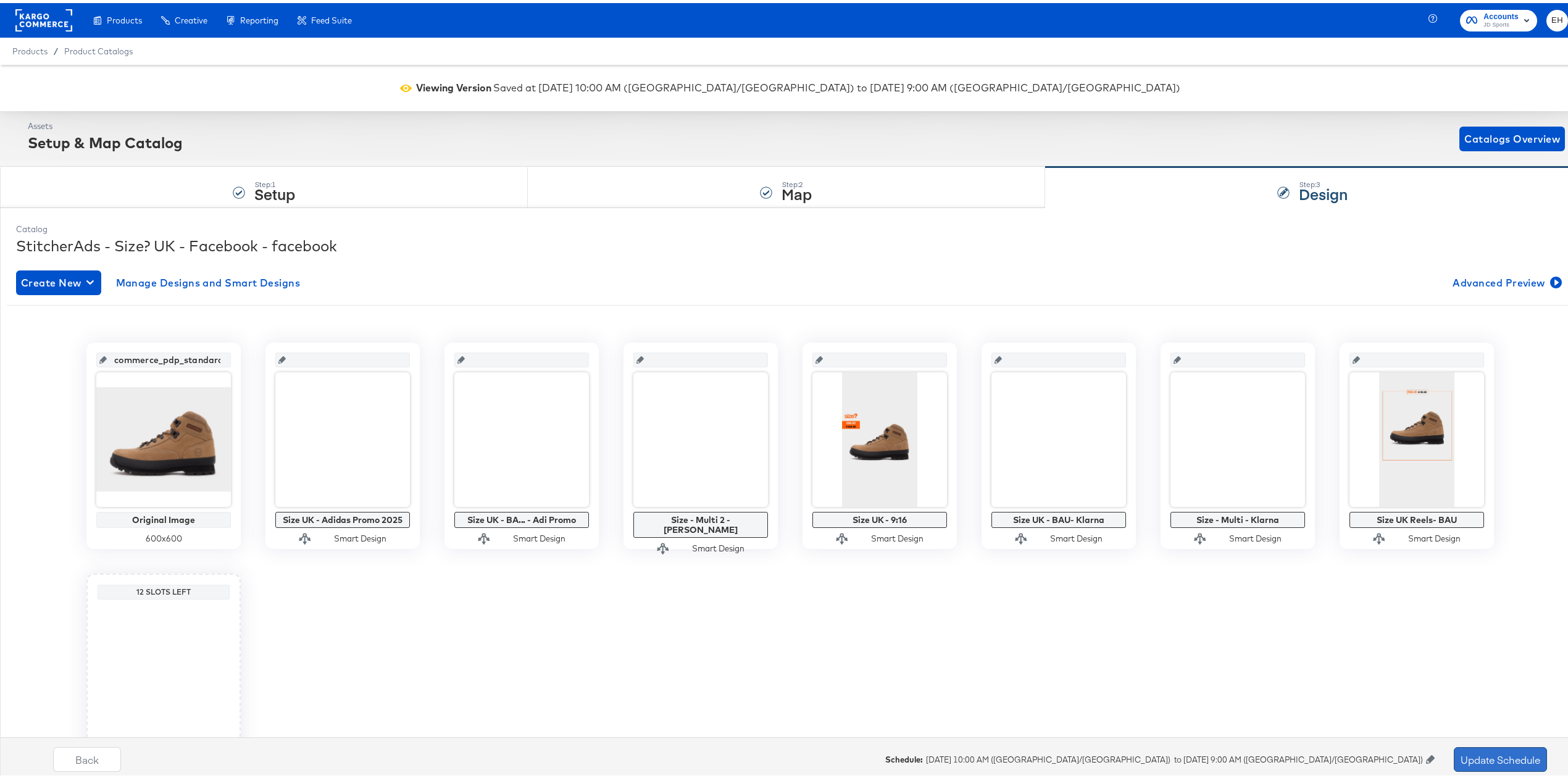
click at [1477, 748] on button "Update Schedule" at bounding box center [1501, 756] width 93 height 24
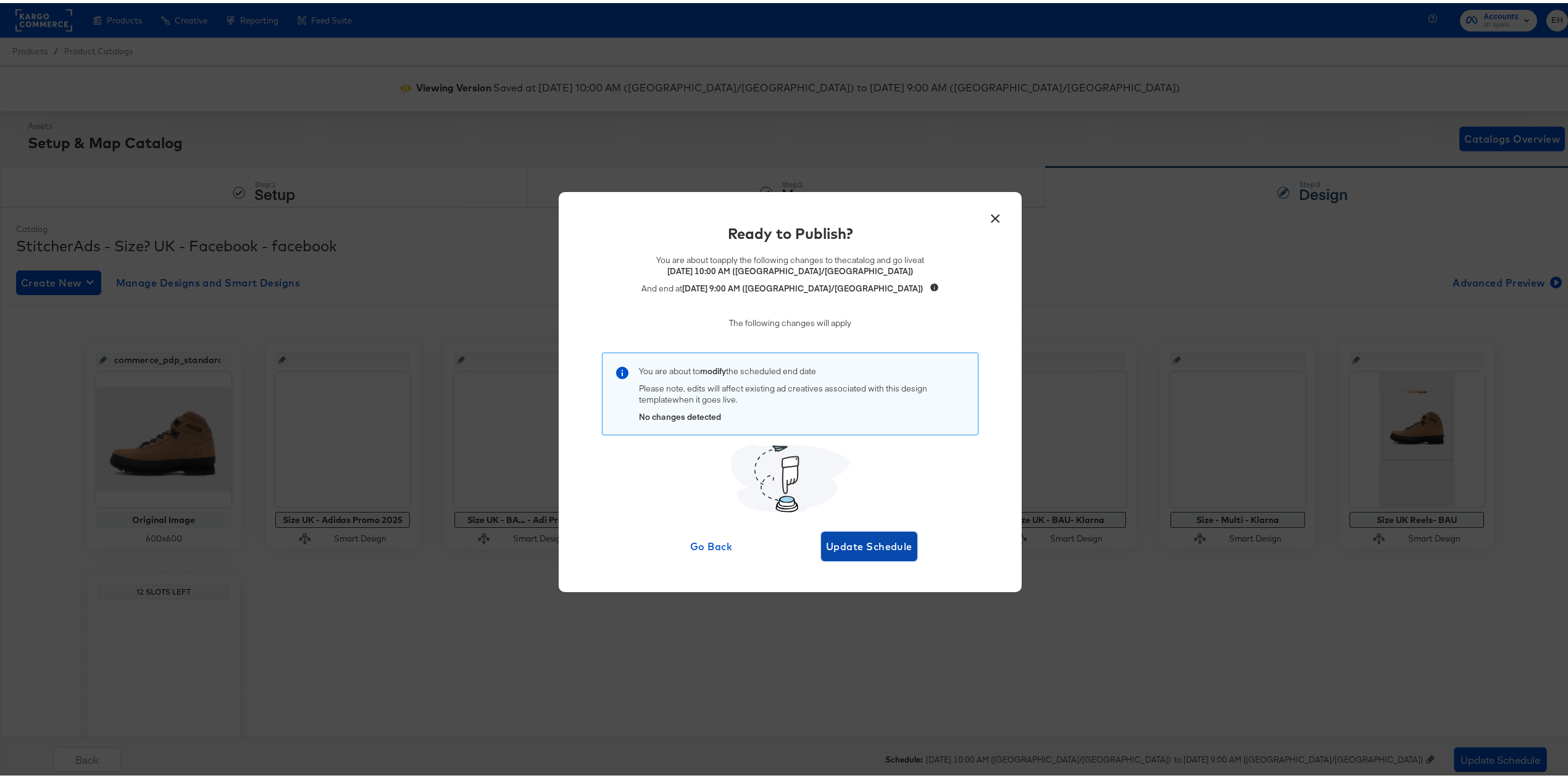
click at [856, 546] on span "Update Schedule" at bounding box center [869, 543] width 86 height 17
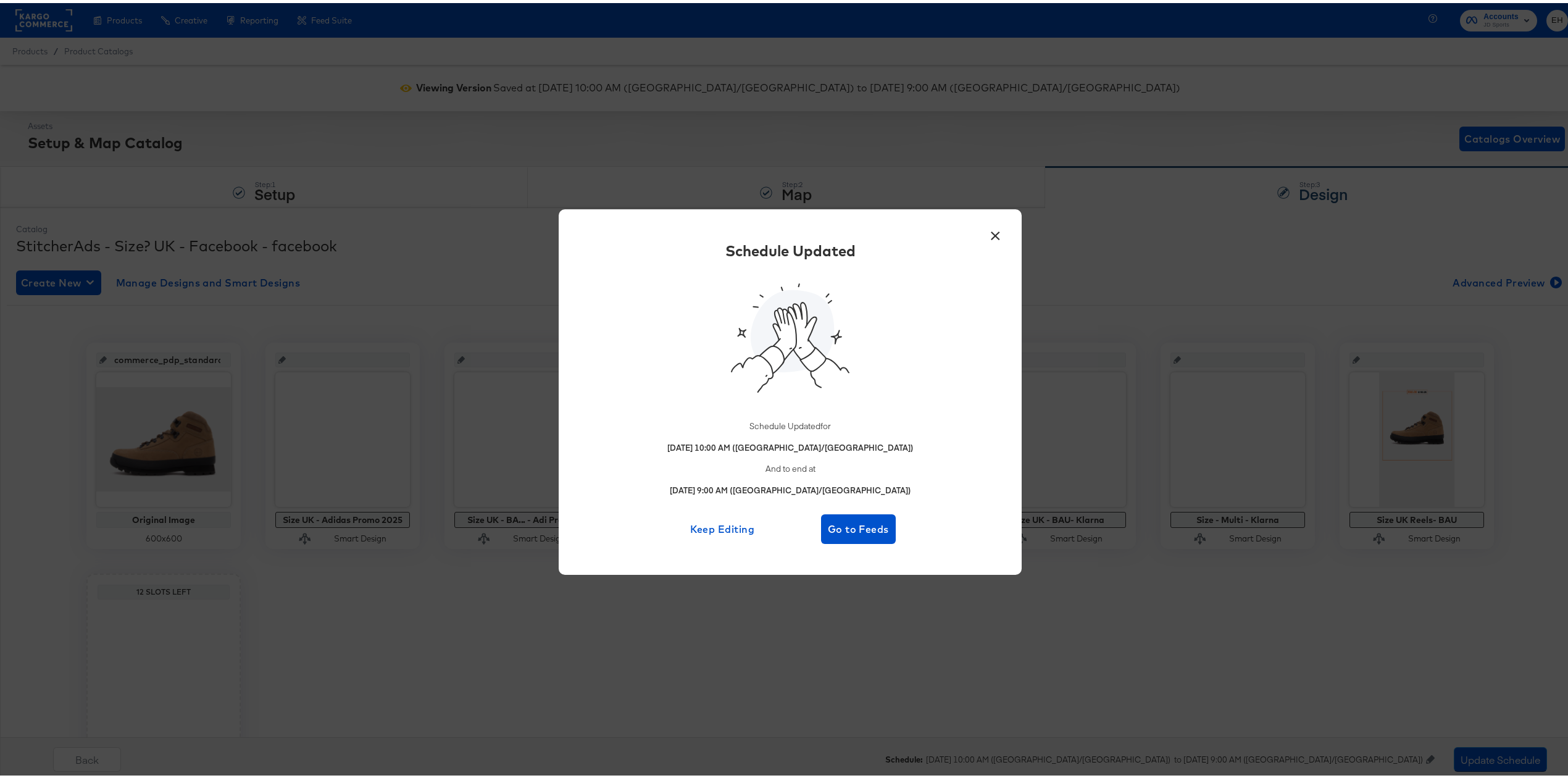
click at [986, 232] on button "×" at bounding box center [995, 230] width 22 height 22
